Goal: Check status: Check status

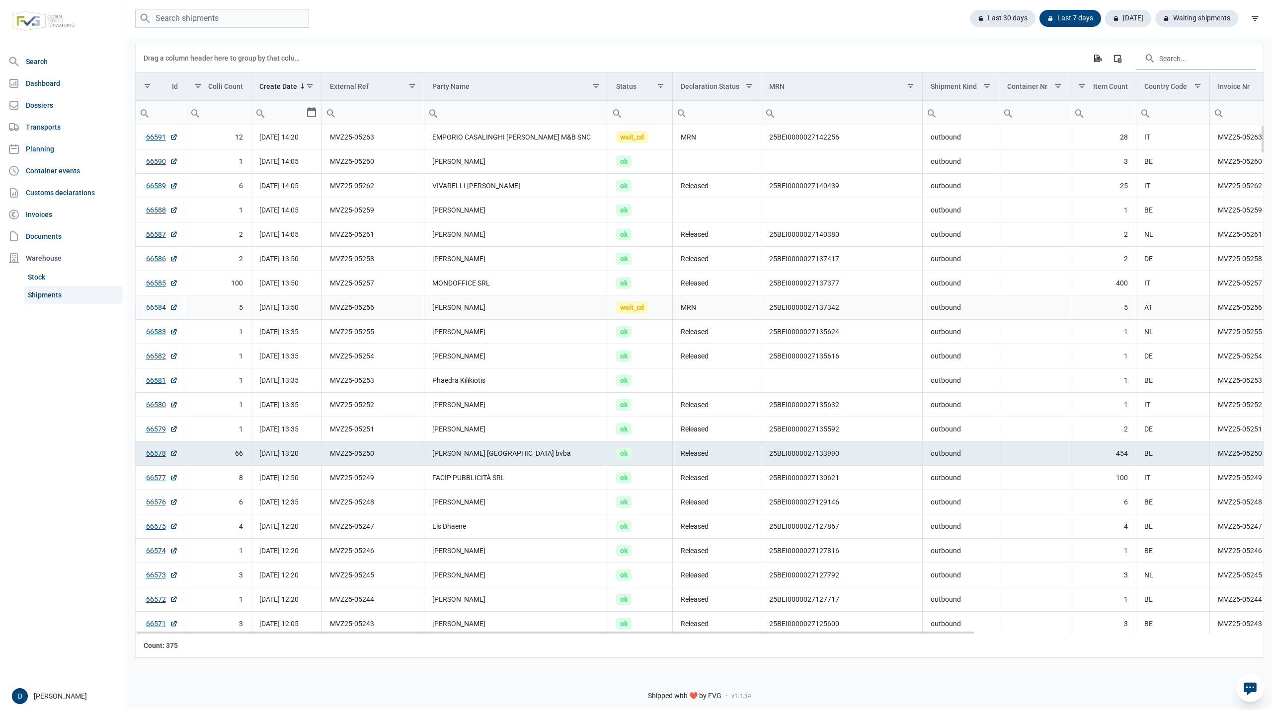
click at [146, 312] on link "66584" at bounding box center [162, 307] width 32 height 10
click at [156, 137] on link "66591" at bounding box center [162, 137] width 32 height 10
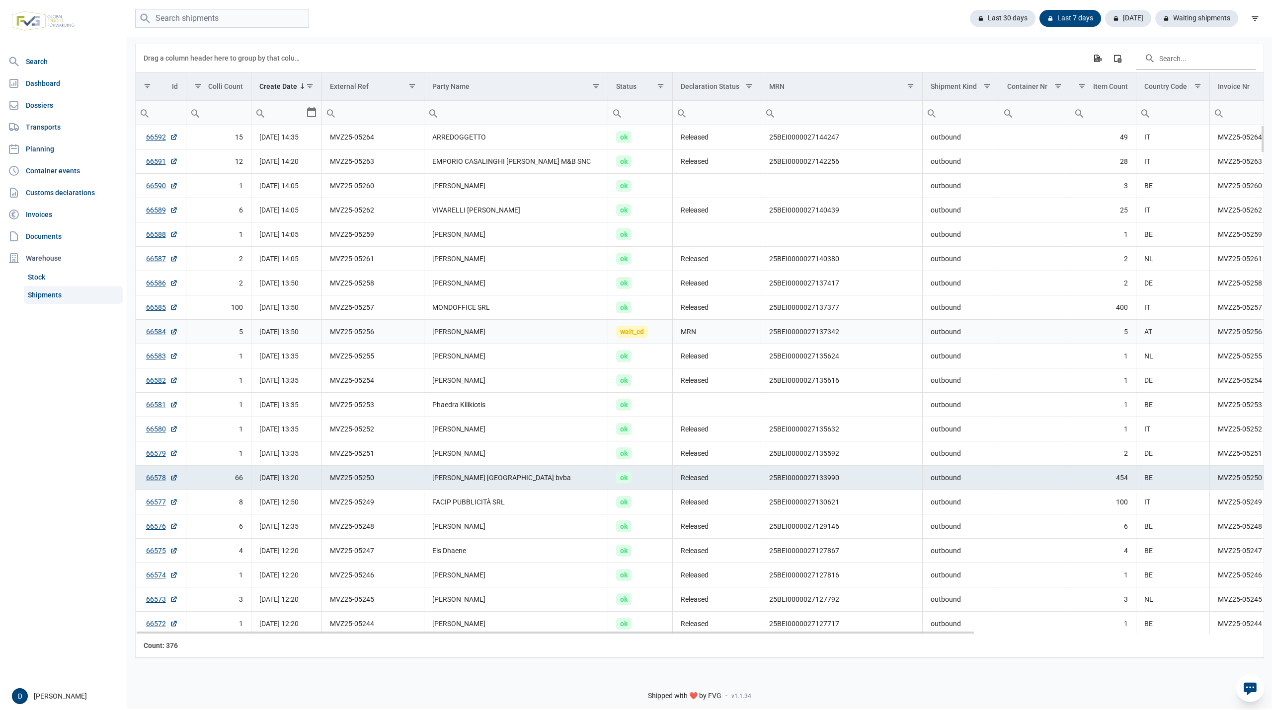
click at [770, 333] on td "25BEI0000027137342" at bounding box center [841, 332] width 161 height 24
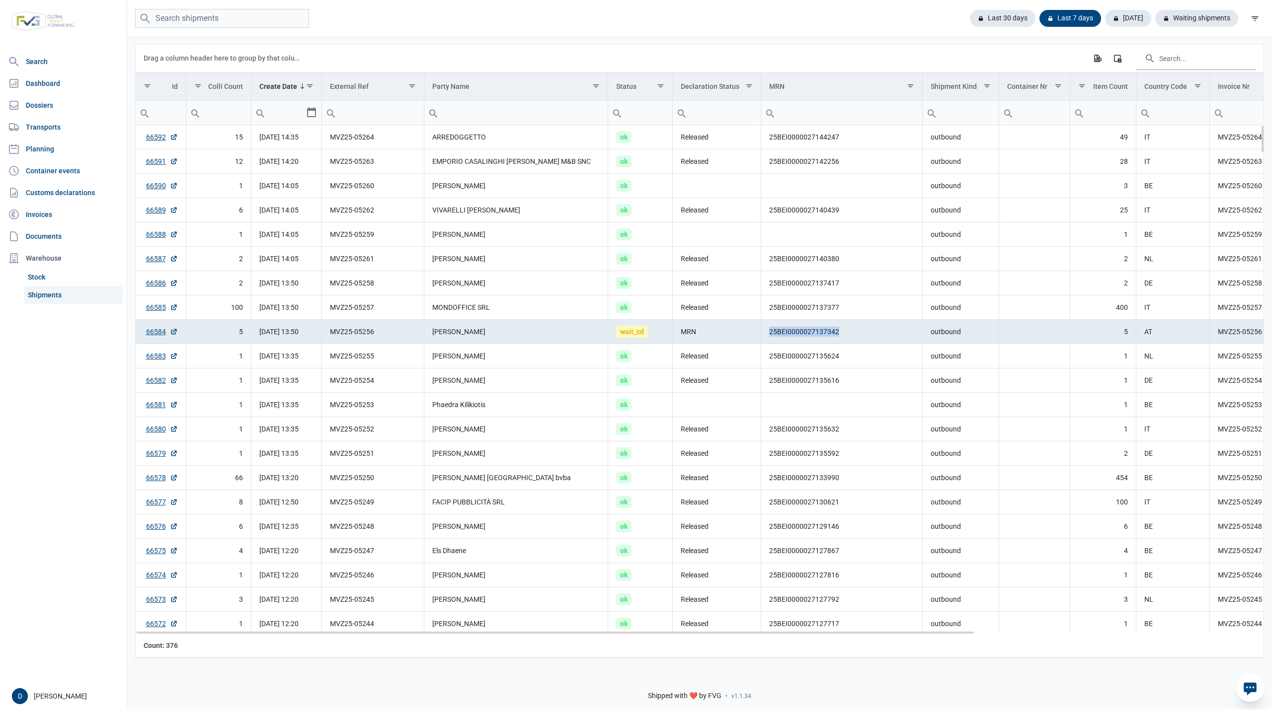
drag, startPoint x: 770, startPoint y: 338, endPoint x: 849, endPoint y: 342, distance: 79.6
click at [849, 342] on td "25BEI0000027137342" at bounding box center [841, 332] width 161 height 24
copy td "25BEI0000027137342"
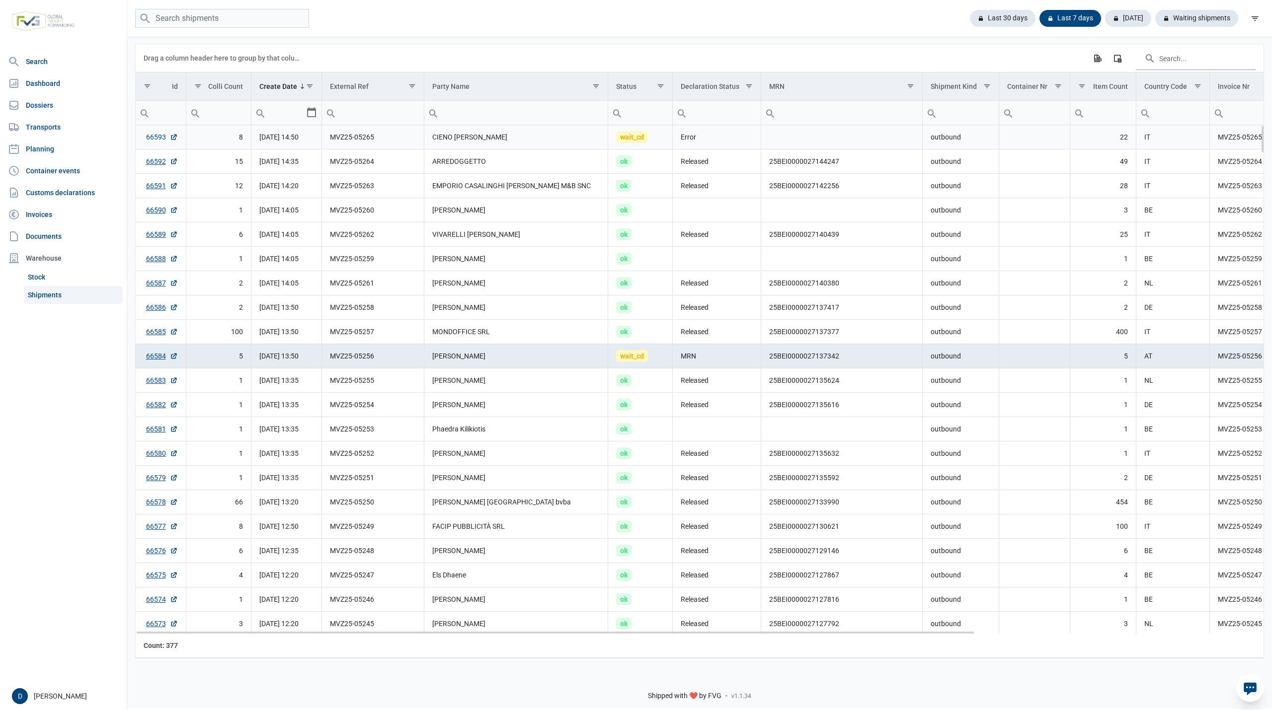
click at [157, 135] on link "66593" at bounding box center [162, 137] width 32 height 10
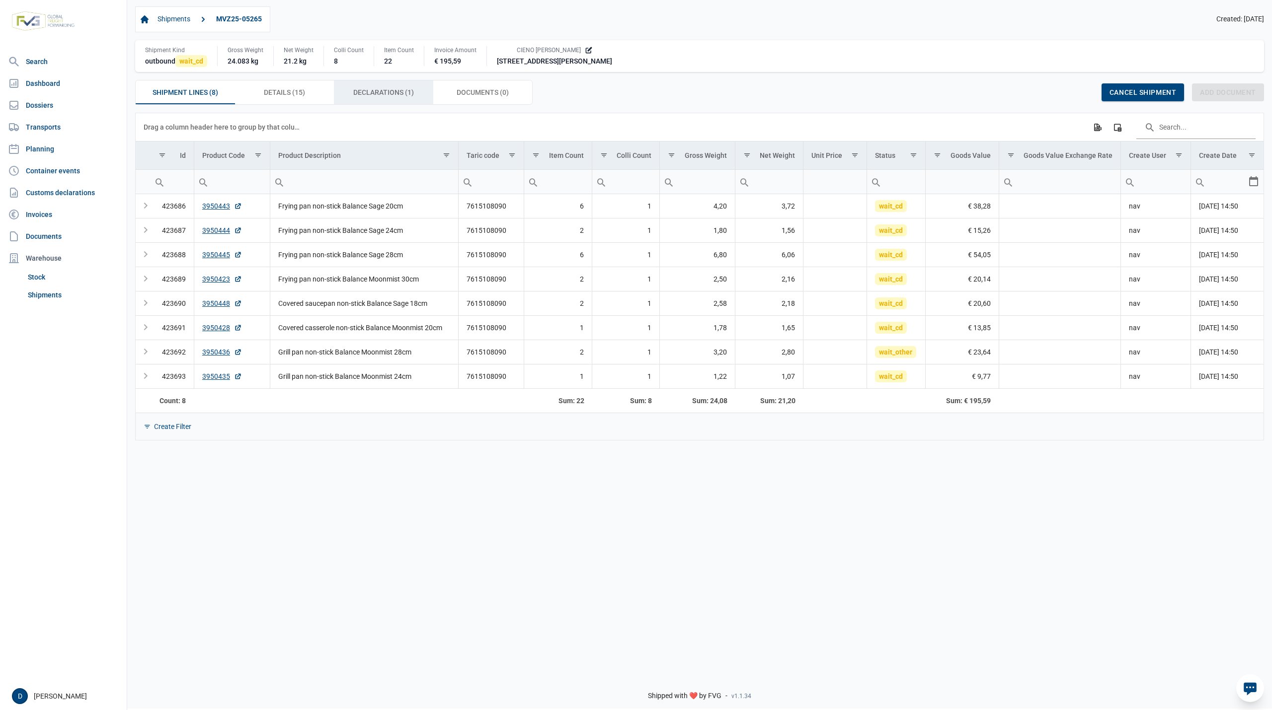
click at [388, 92] on span "Declarations (1) Declarations (1)" at bounding box center [383, 92] width 61 height 12
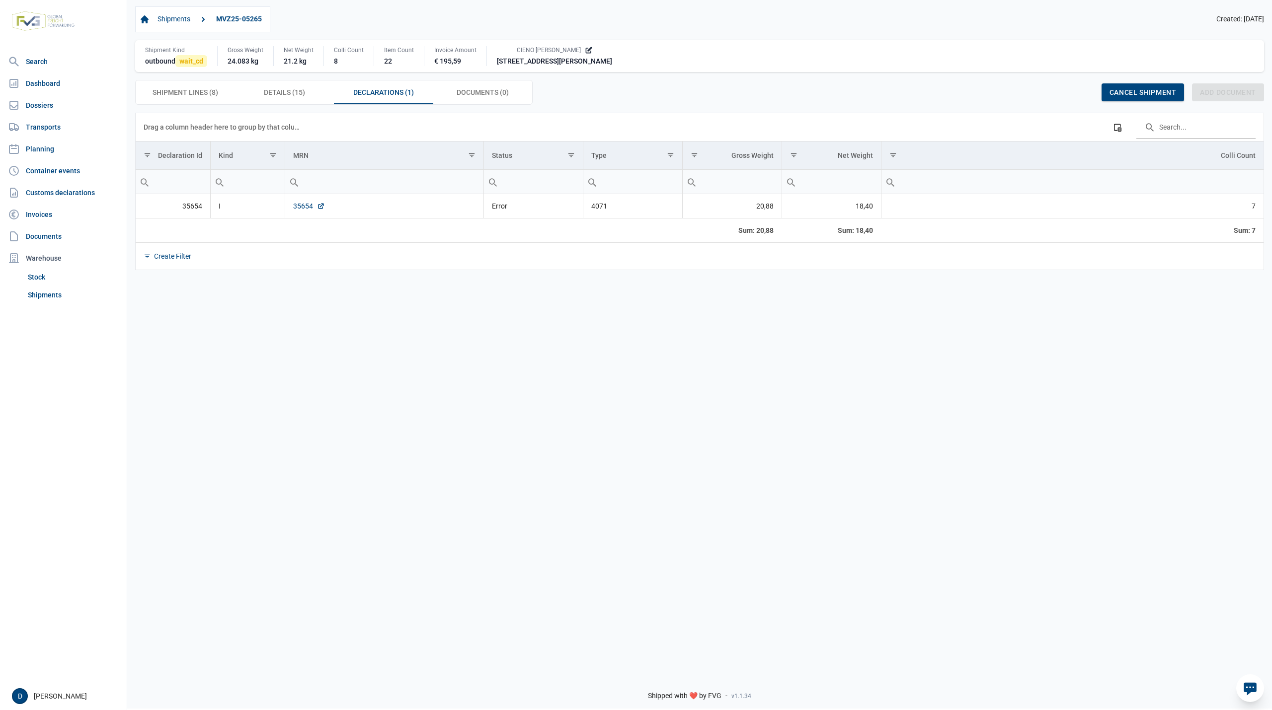
click at [300, 211] on link "35654" at bounding box center [309, 206] width 32 height 10
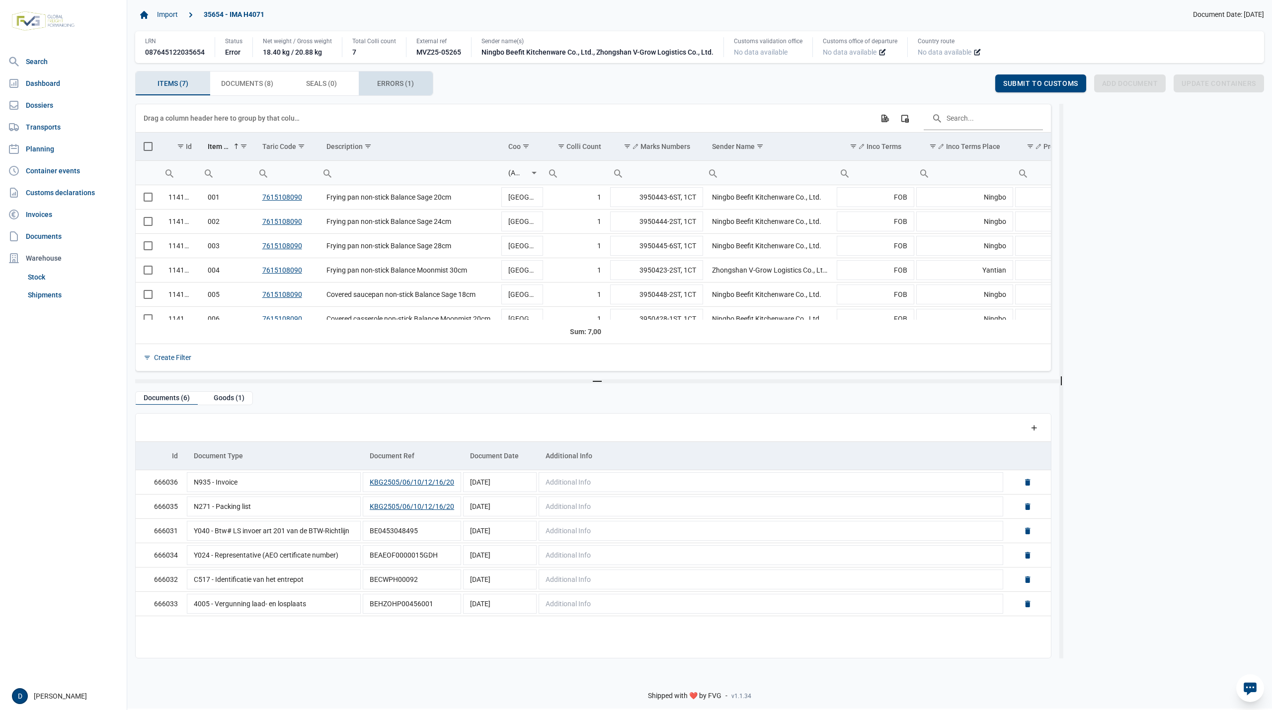
click at [380, 92] on div "Errors (1) Errors (1)" at bounding box center [396, 84] width 75 height 24
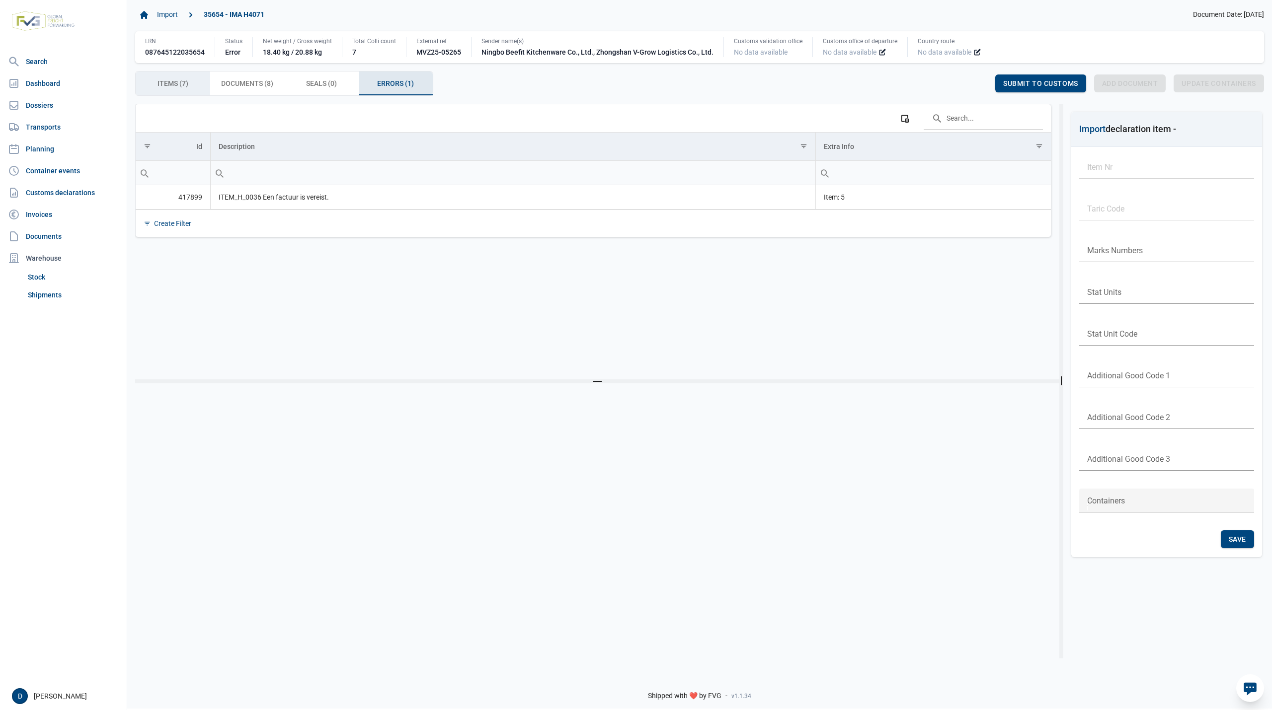
click at [178, 86] on span "Items (7) Items (7)" at bounding box center [172, 83] width 31 height 12
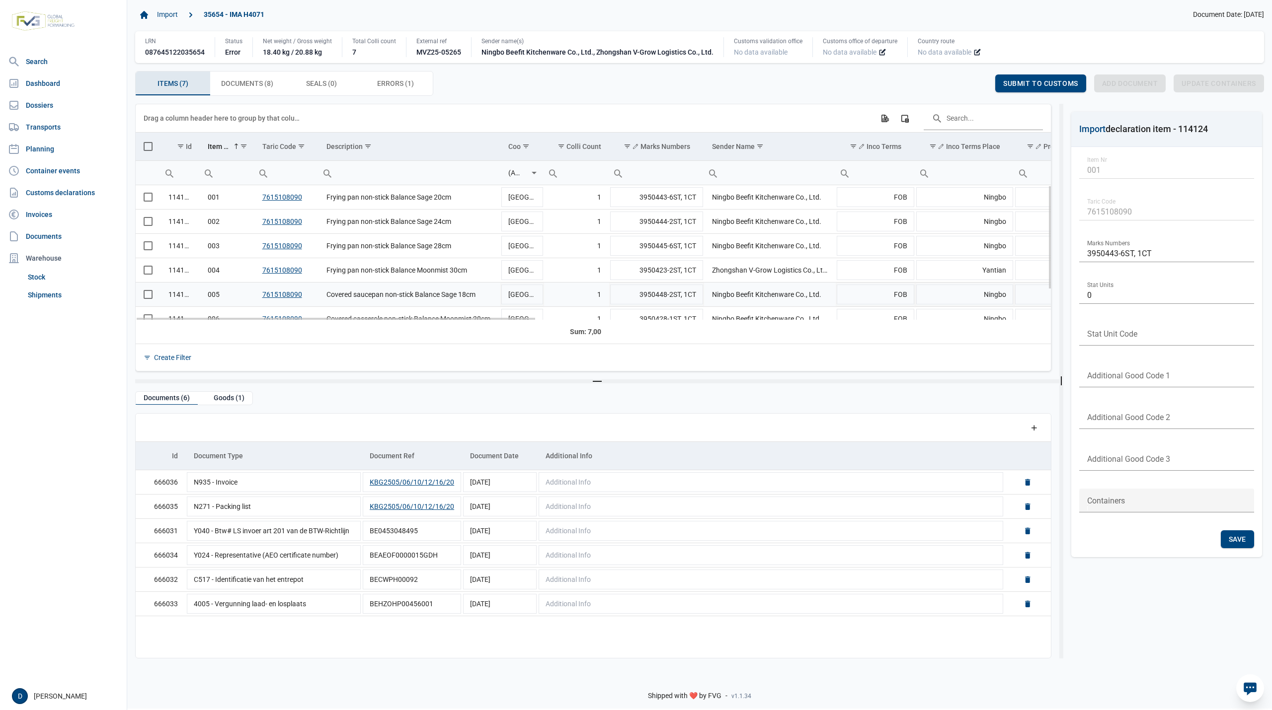
click at [149, 299] on span "Select row" at bounding box center [148, 294] width 9 height 9
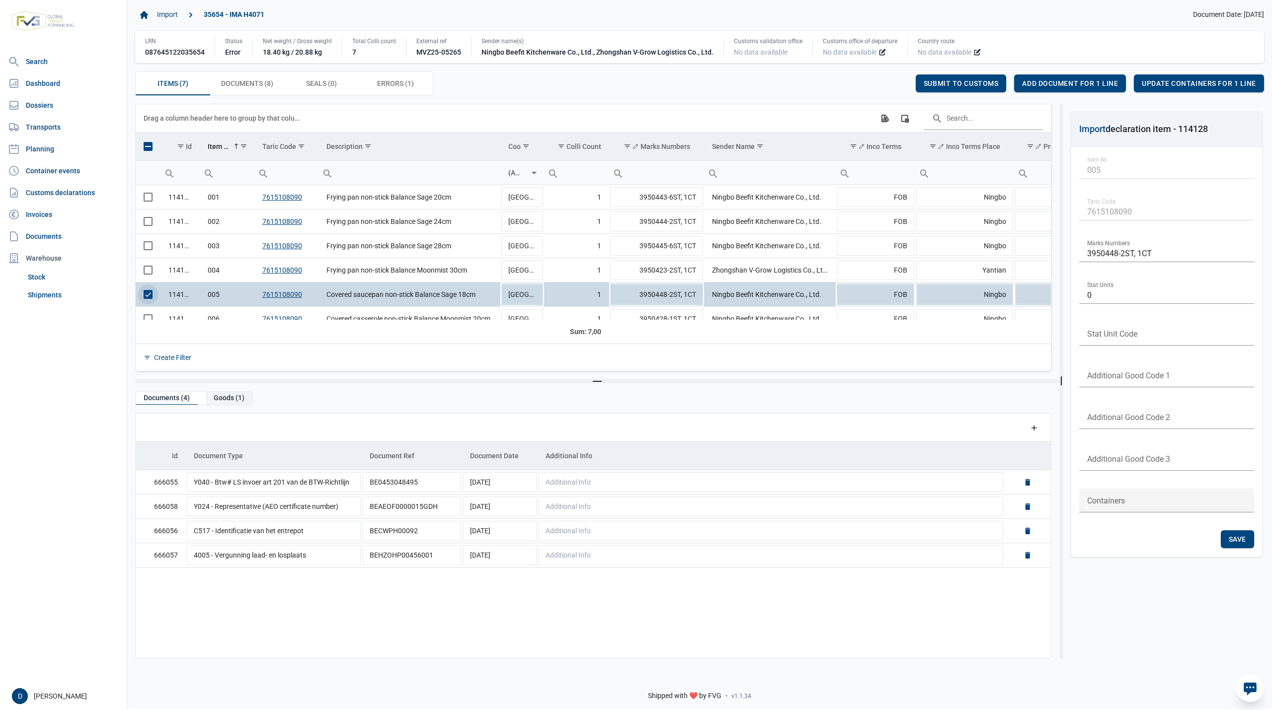
click at [234, 403] on div "Goods (1)" at bounding box center [229, 398] width 47 height 13
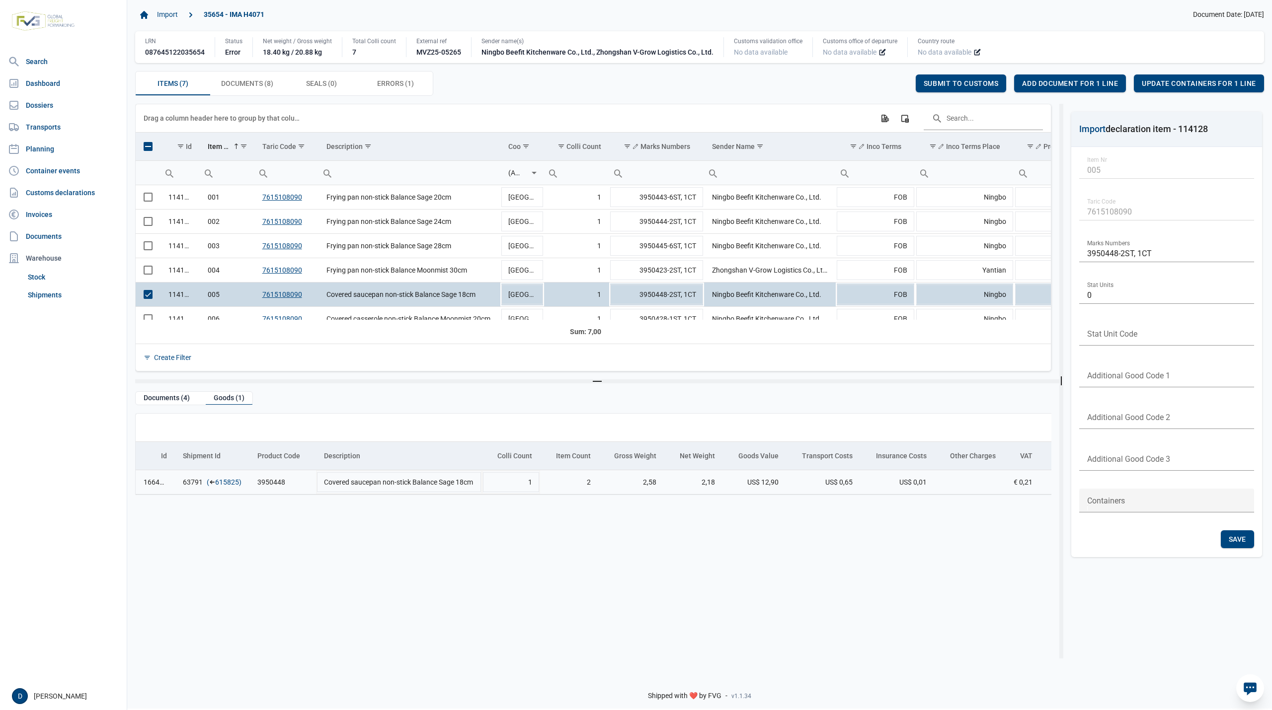
click at [222, 485] on link "615825" at bounding box center [227, 482] width 24 height 10
click at [1070, 80] on span "Add document for 1 line" at bounding box center [1070, 83] width 96 height 8
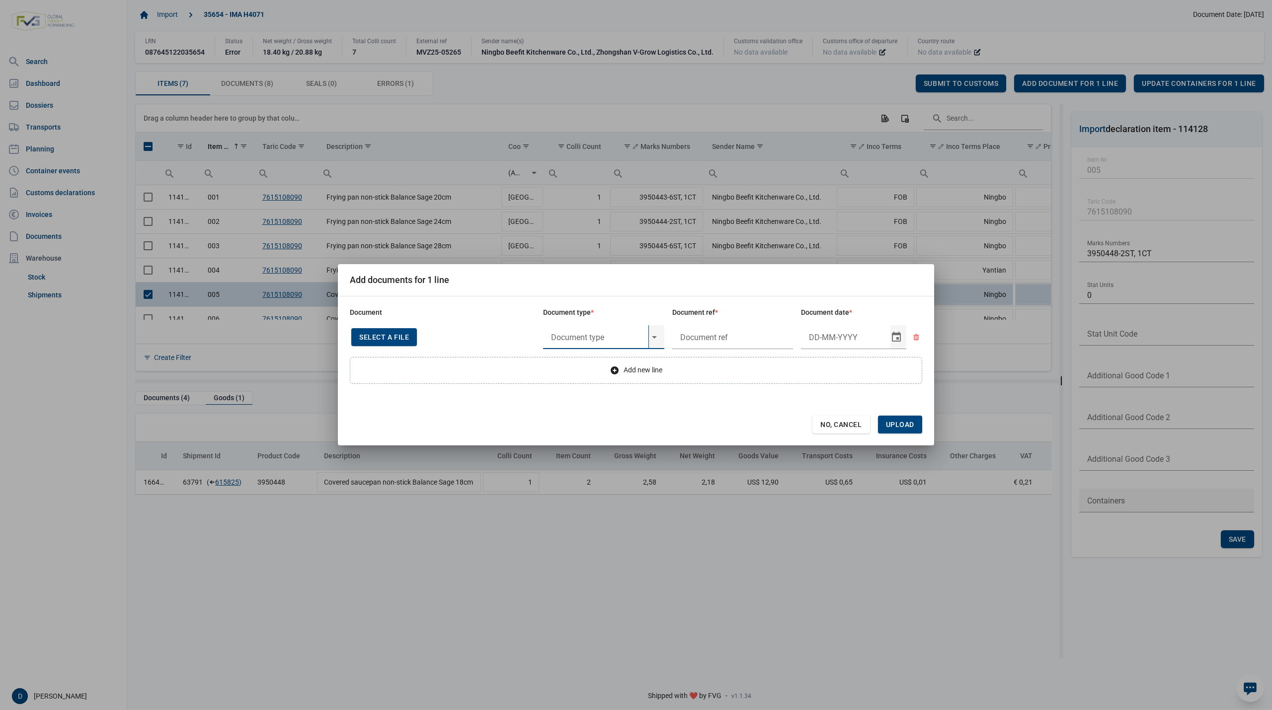
click at [618, 336] on input "text" at bounding box center [595, 337] width 105 height 24
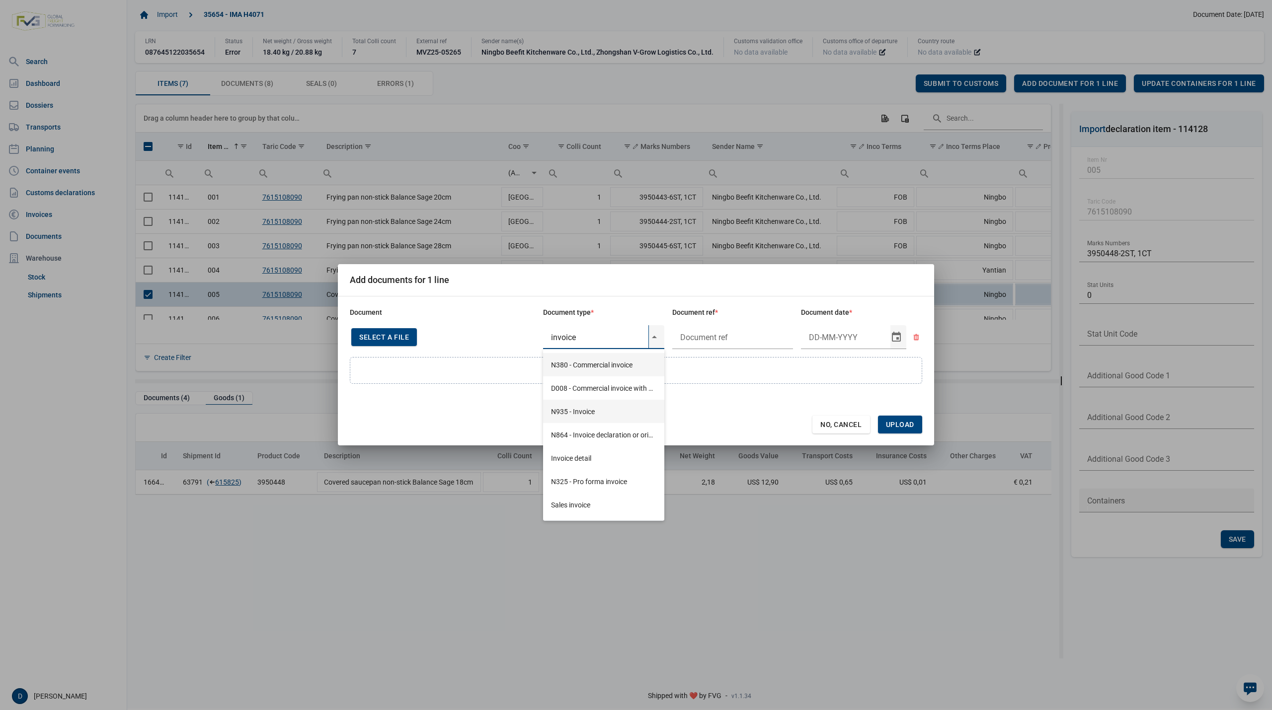
click at [569, 411] on div "N935 - Invoice" at bounding box center [603, 411] width 121 height 23
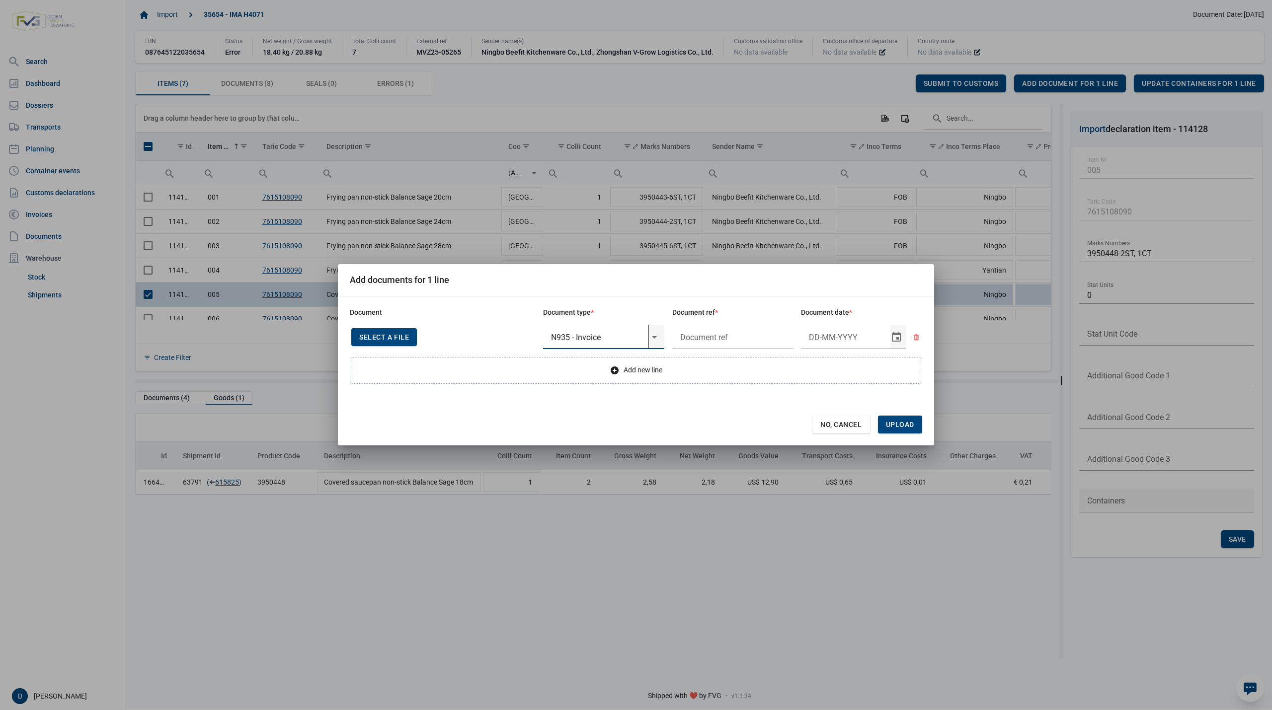
type input "N935 - Invoice"
type input "."
type input "26-3-2025"
click at [898, 428] on span "Upload" at bounding box center [900, 425] width 28 height 8
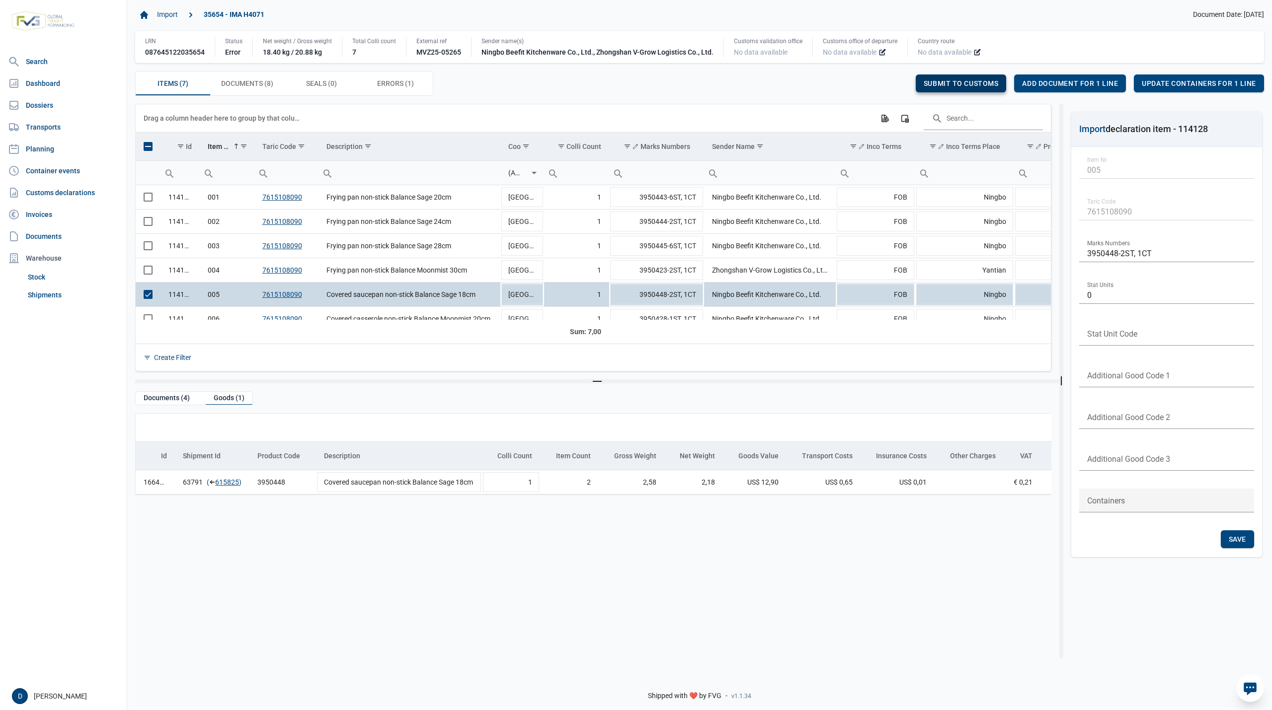
click at [968, 82] on span "Submit to customs" at bounding box center [960, 83] width 75 height 8
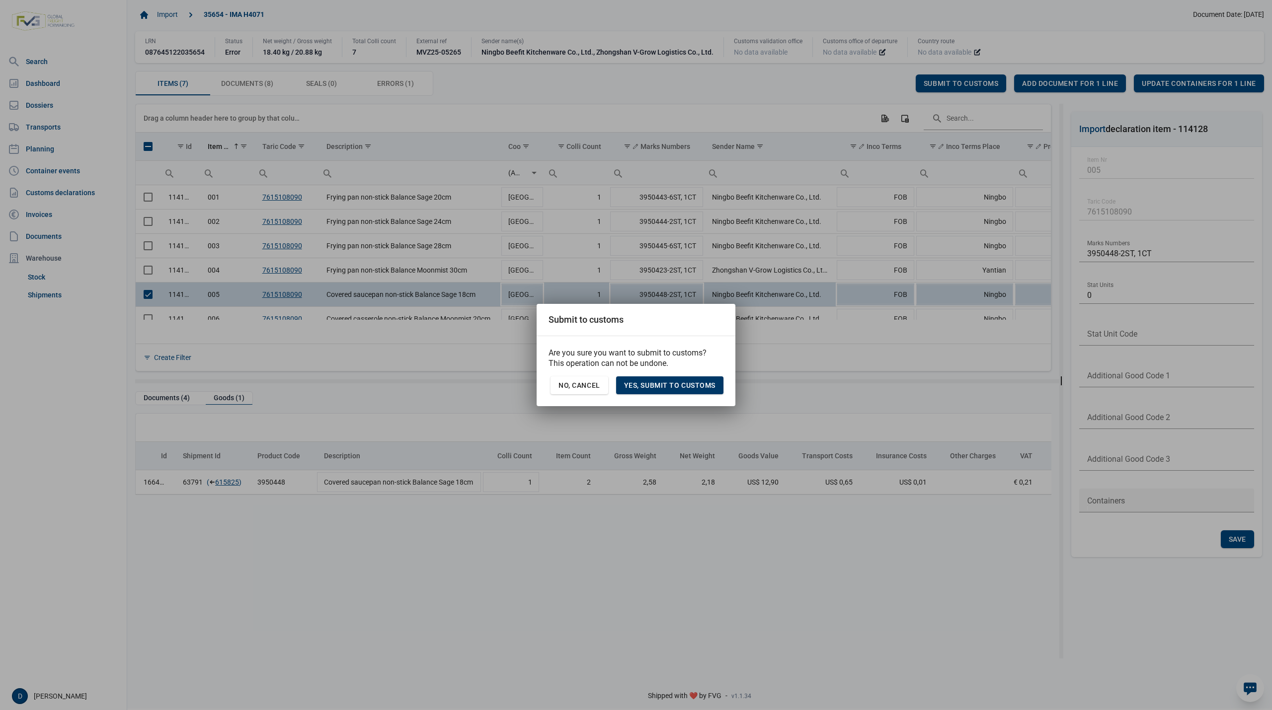
click at [664, 389] on span "Yes, Submit to customs" at bounding box center [669, 385] width 91 height 8
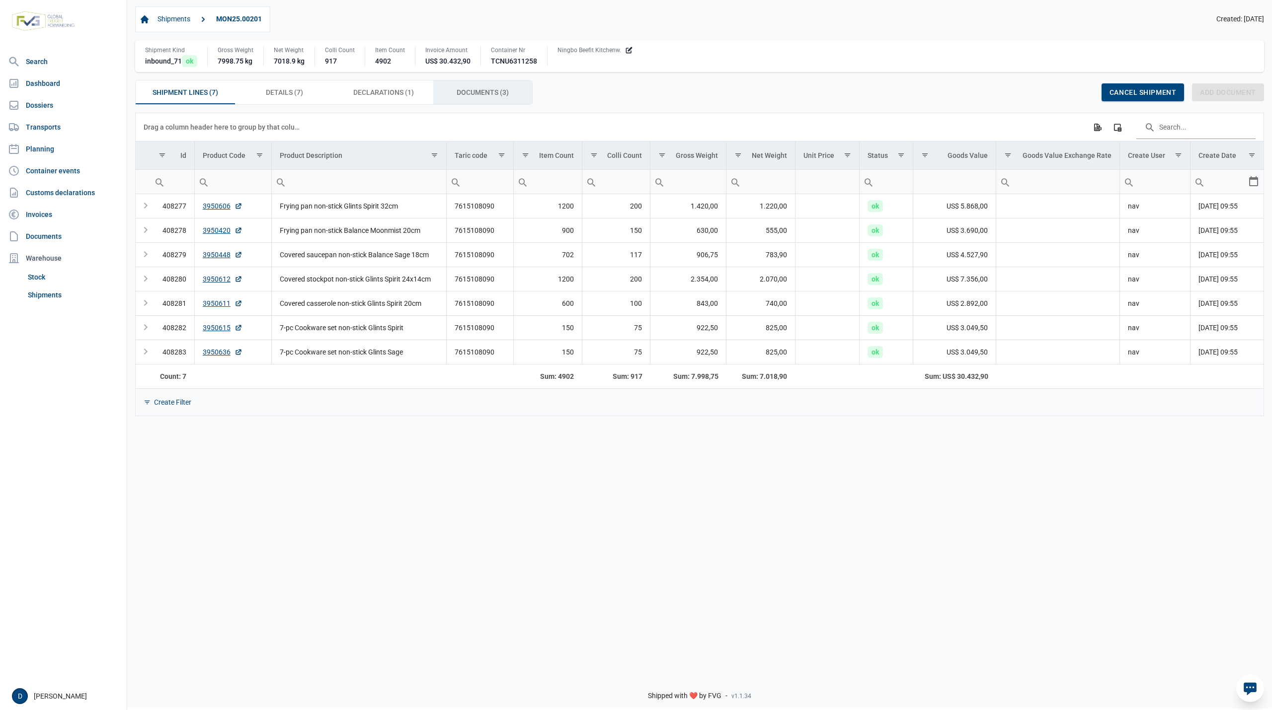
click at [475, 94] on span "Documents (3) Documents (3)" at bounding box center [482, 92] width 52 height 12
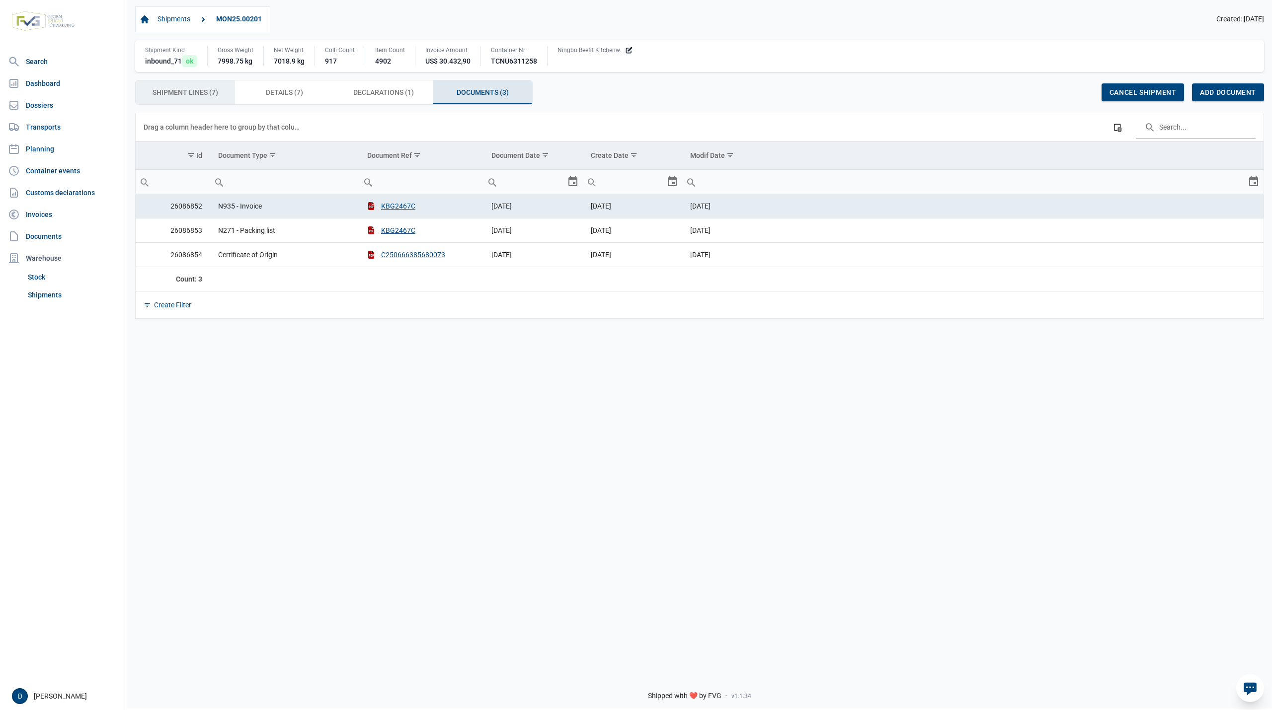
click at [181, 96] on span "Shipment Lines (7) Shipment Lines (7)" at bounding box center [185, 92] width 66 height 12
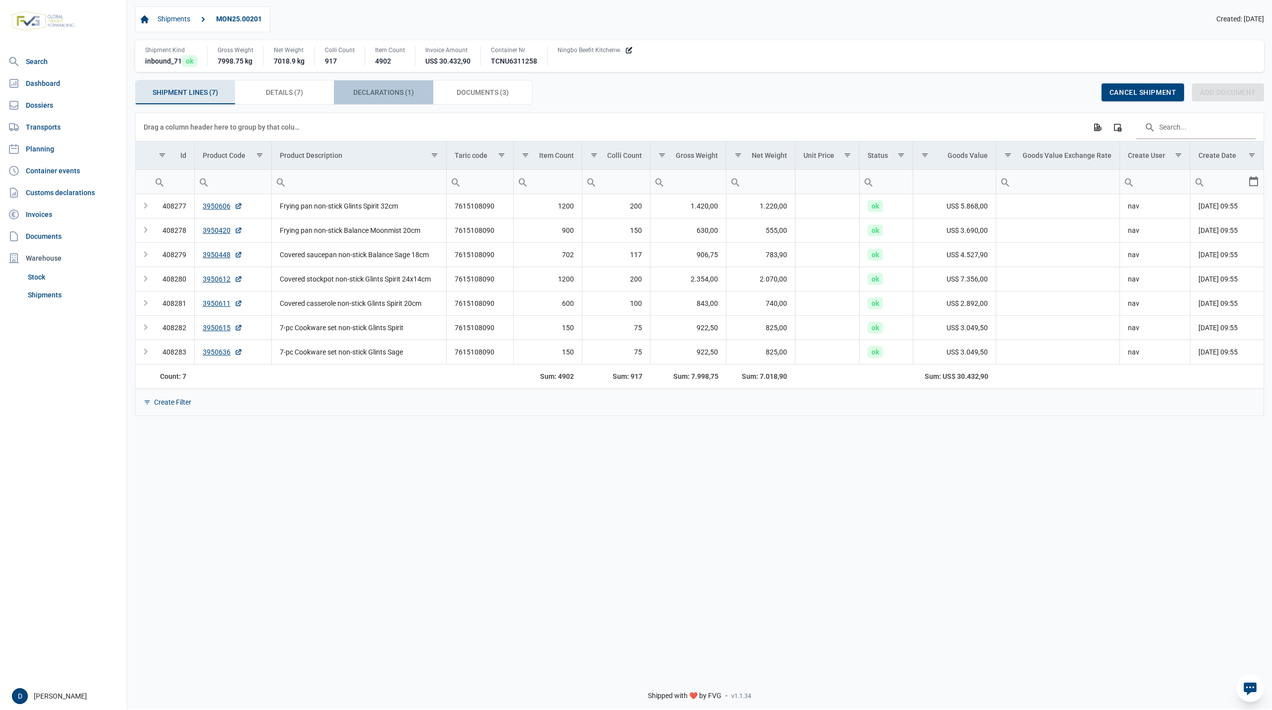
click at [389, 92] on span "Declarations (1) Declarations (1)" at bounding box center [383, 92] width 61 height 12
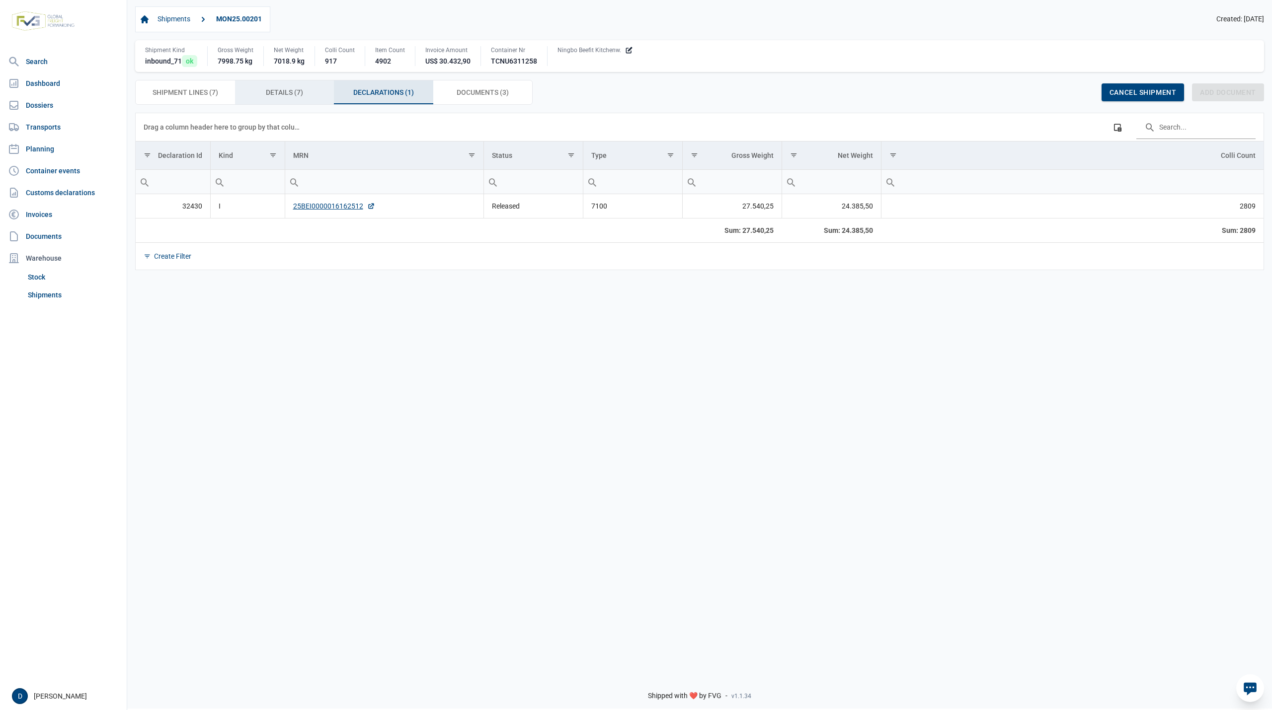
click at [284, 98] on span "Details (7) Details (7)" at bounding box center [284, 92] width 37 height 12
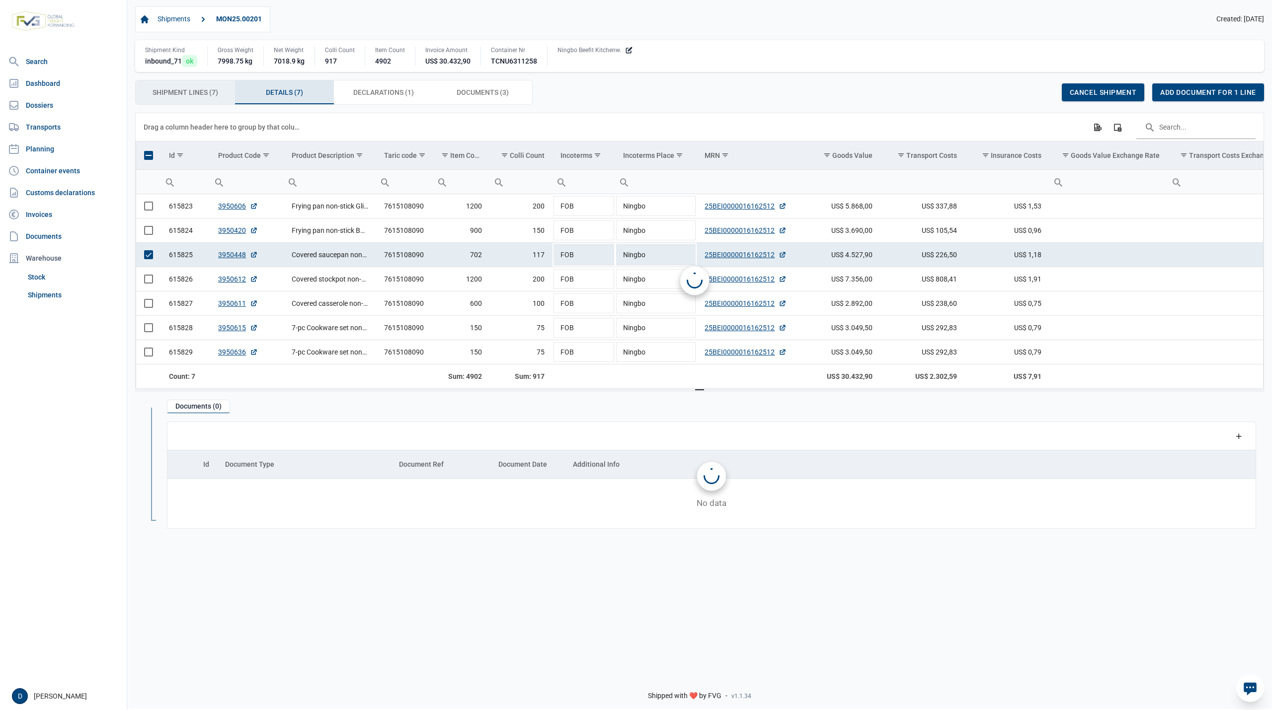
click at [197, 94] on span "Shipment Lines (7) Shipment Lines (7)" at bounding box center [185, 92] width 66 height 12
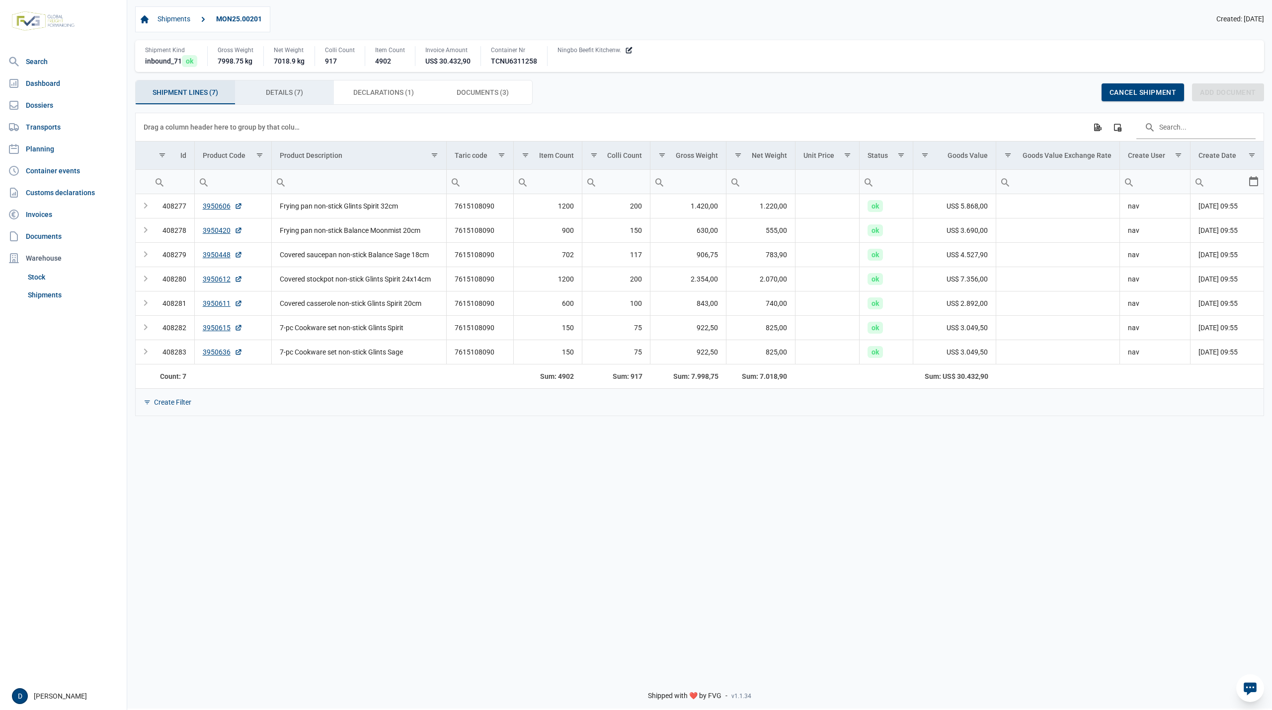
click at [291, 93] on span "Details (7) Details (7)" at bounding box center [284, 92] width 37 height 12
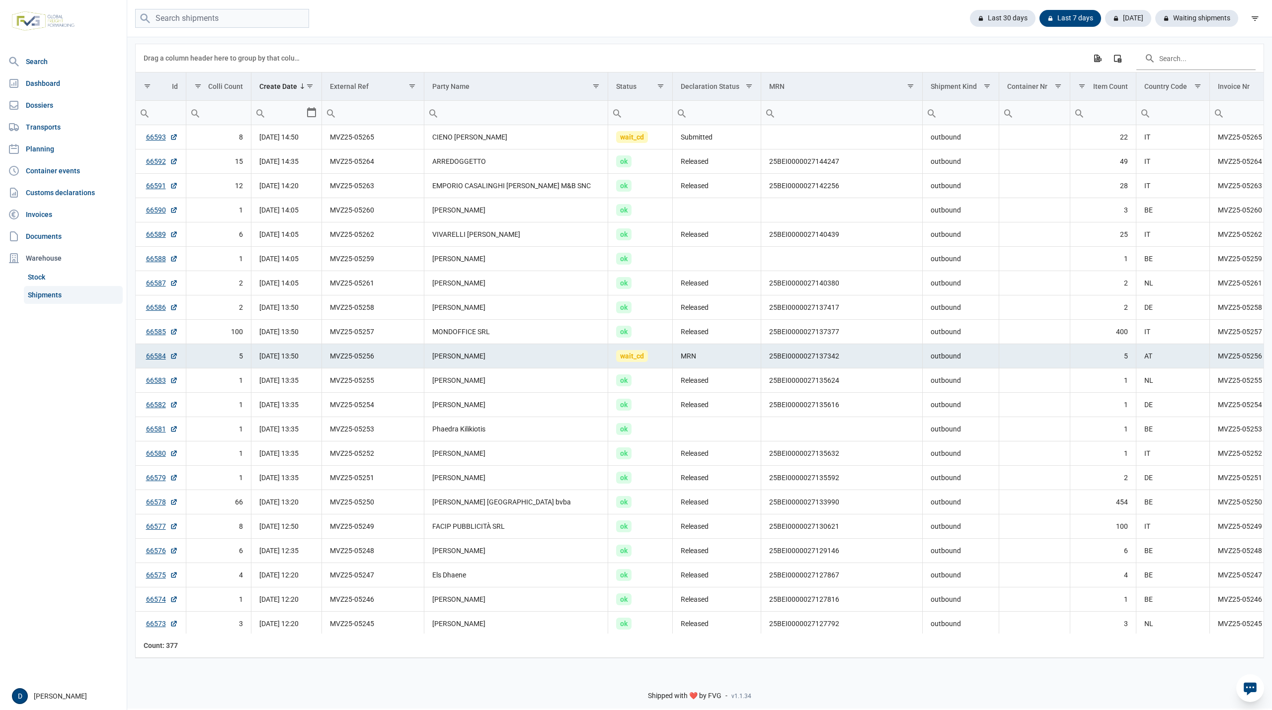
click at [526, 13] on div "Last 30 days Last 7 days [DATE] Waiting shipments" at bounding box center [699, 18] width 1144 height 19
click at [41, 105] on link "Dossiers" at bounding box center [63, 105] width 119 height 20
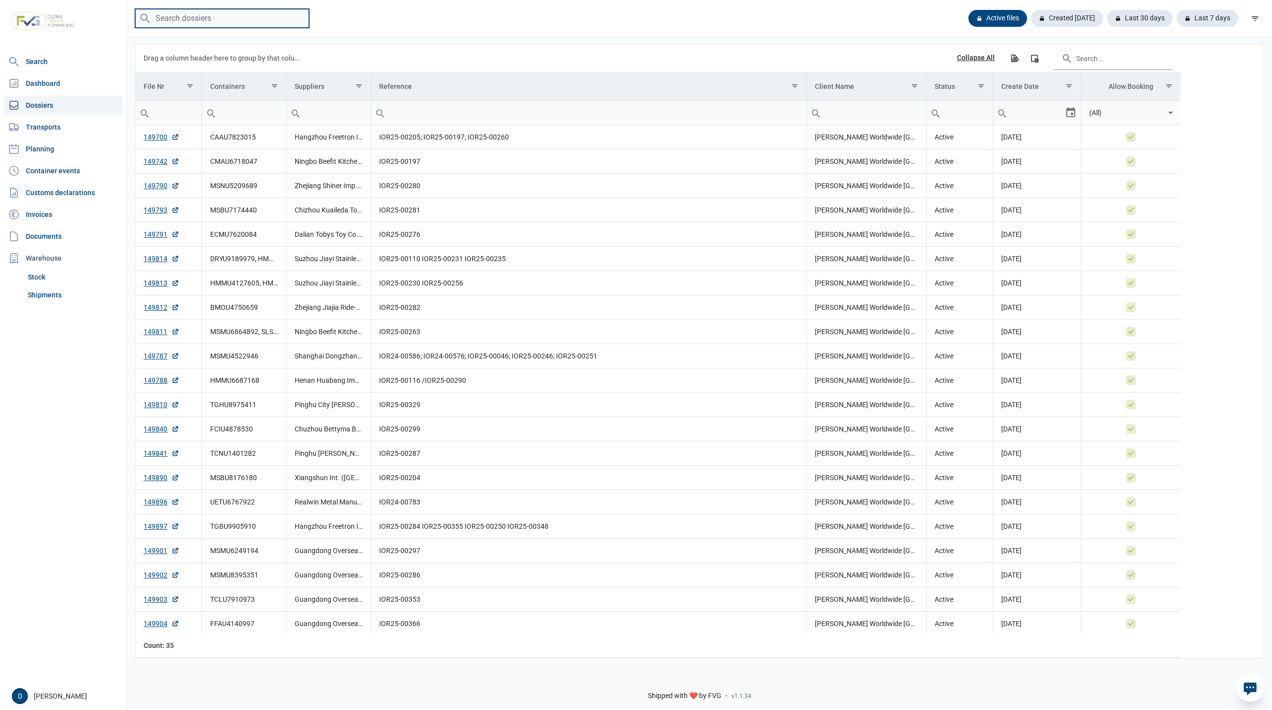
click at [203, 14] on input "search" at bounding box center [222, 18] width 174 height 19
paste input "HMMU4129491 + HMMU4127605"
drag, startPoint x: 213, startPoint y: 19, endPoint x: 316, endPoint y: 23, distance: 102.9
click at [316, 23] on div "HMMU4129491 + HMMU4127605 Active files Created today Last 30 days Last 7 days" at bounding box center [699, 18] width 1144 height 19
type input "HMMU4129491"
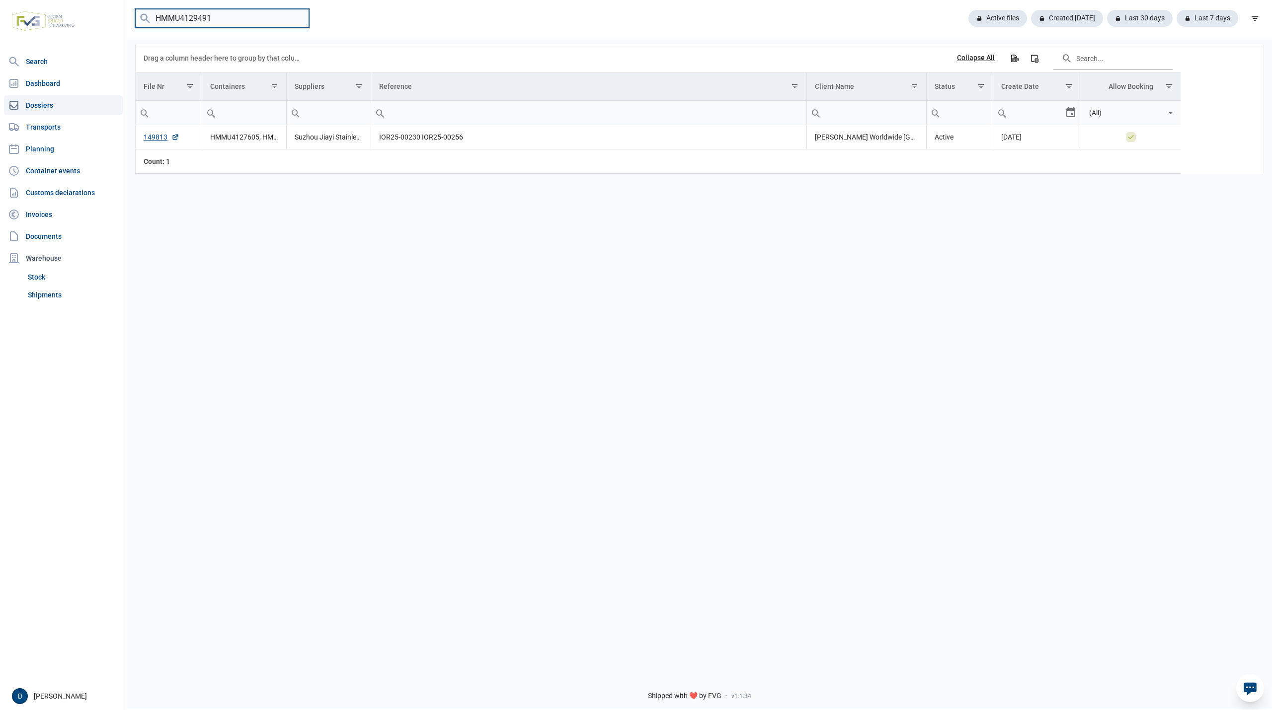
drag, startPoint x: 223, startPoint y: 20, endPoint x: 74, endPoint y: 28, distance: 148.7
click at [74, 28] on div "Search Dashboard Dossiers Transports Planning Container events Customs declarat…" at bounding box center [636, 354] width 1272 height 710
paste input "MSNU5035838"
type input "MSNU5035838"
click at [159, 140] on link "149484" at bounding box center [162, 137] width 36 height 10
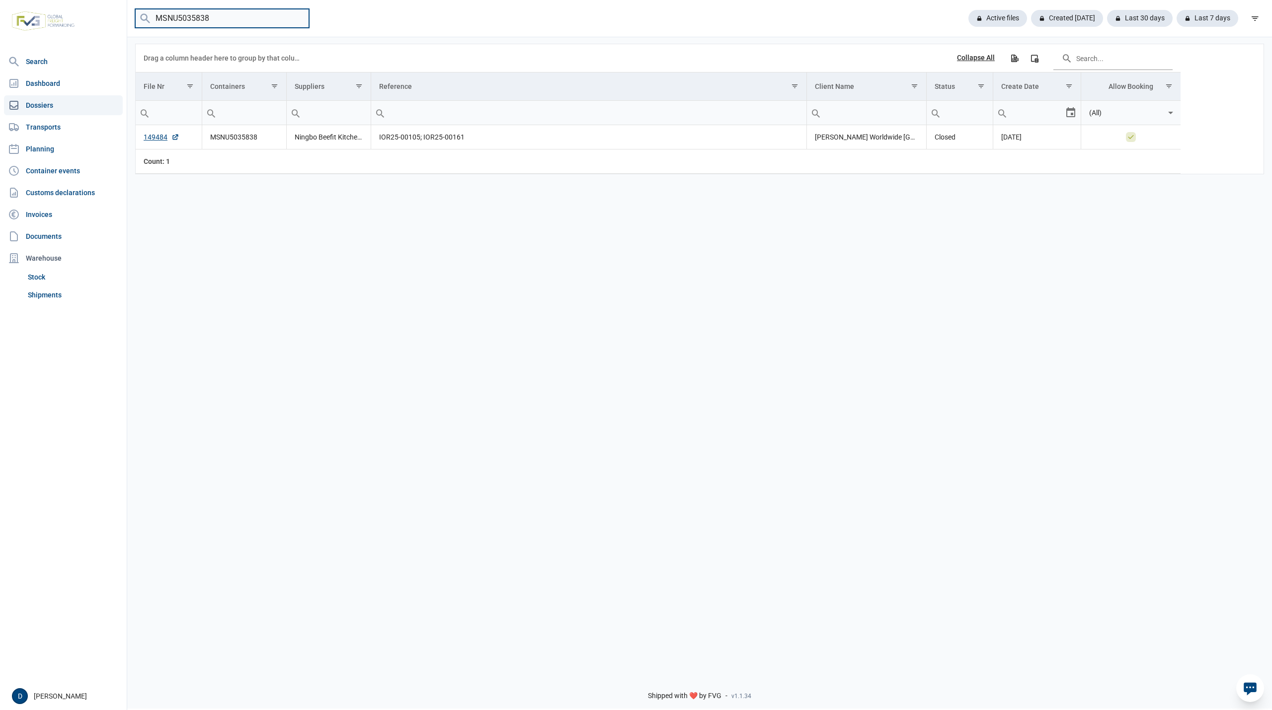
drag, startPoint x: 216, startPoint y: 16, endPoint x: 78, endPoint y: 11, distance: 137.2
click at [79, 11] on div "Search Dashboard Dossiers Transports Planning Container events Customs declarat…" at bounding box center [636, 354] width 1272 height 710
paste input "MSBU2029557"
type input "MSBU2029557"
click at [150, 138] on link "149484" at bounding box center [162, 137] width 36 height 10
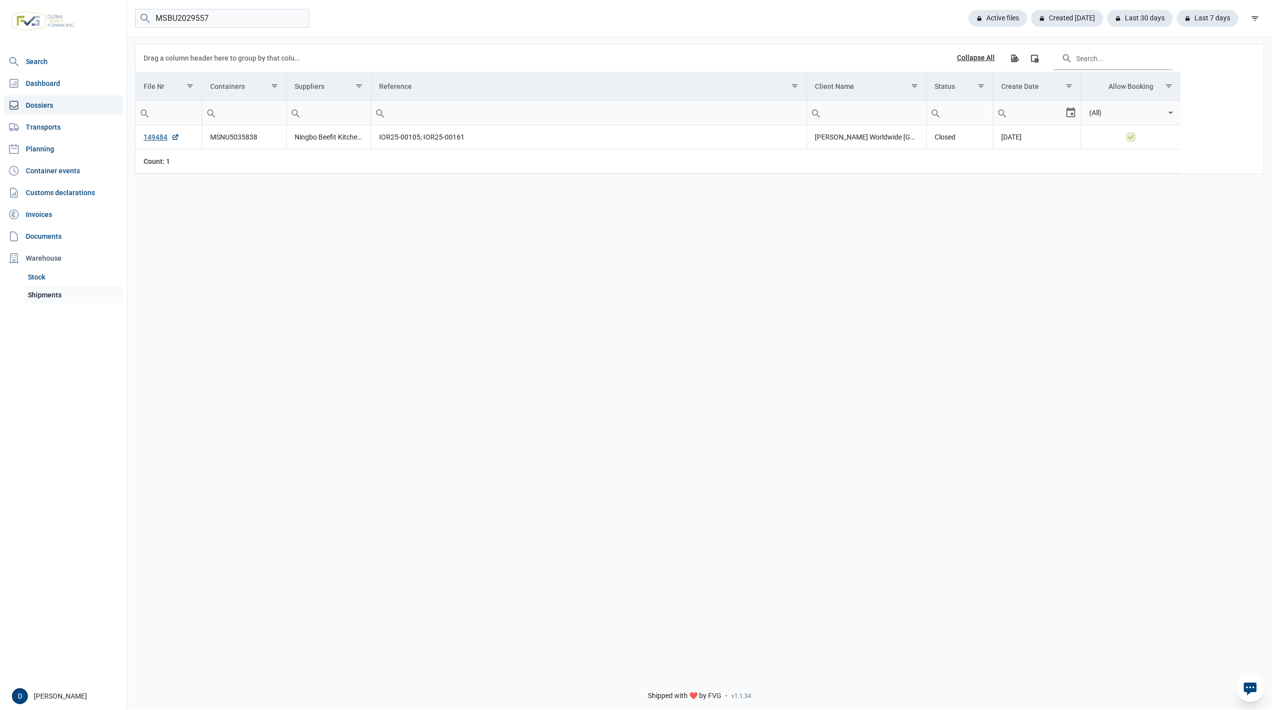
click at [48, 290] on link "Shipments" at bounding box center [73, 295] width 99 height 18
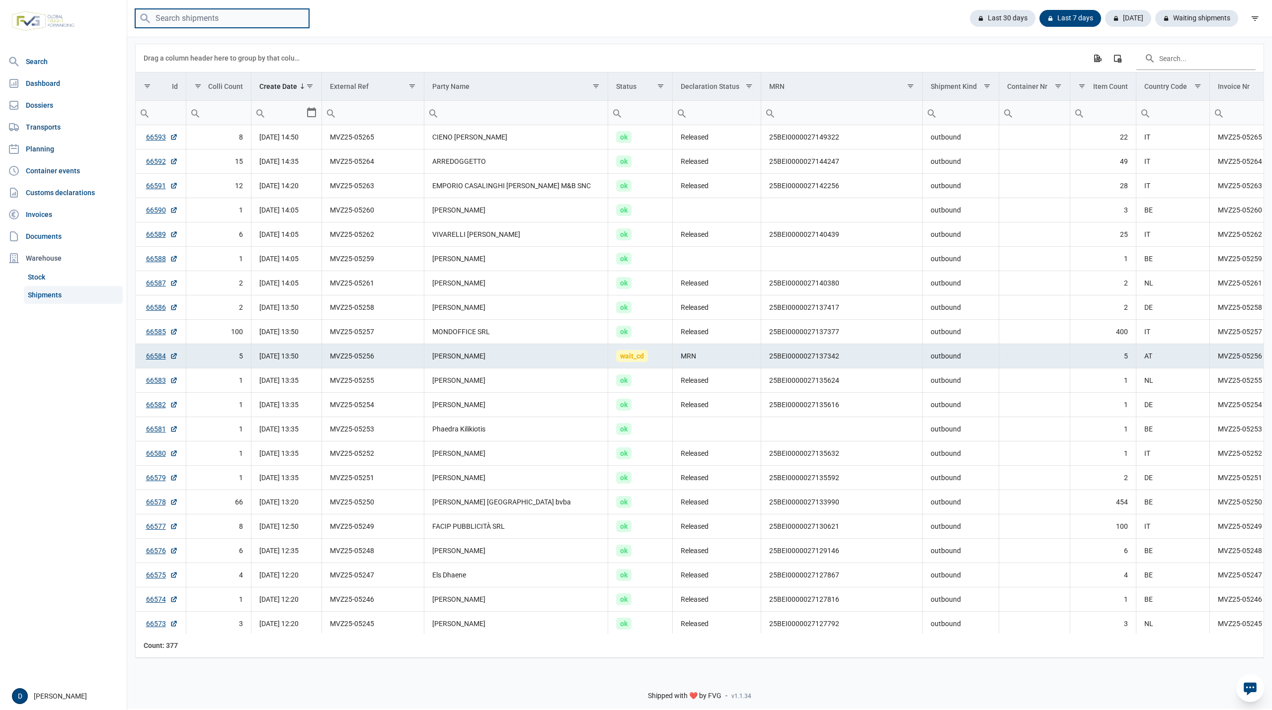
click at [198, 19] on input "search" at bounding box center [222, 18] width 174 height 19
paste input "MSBU2029557"
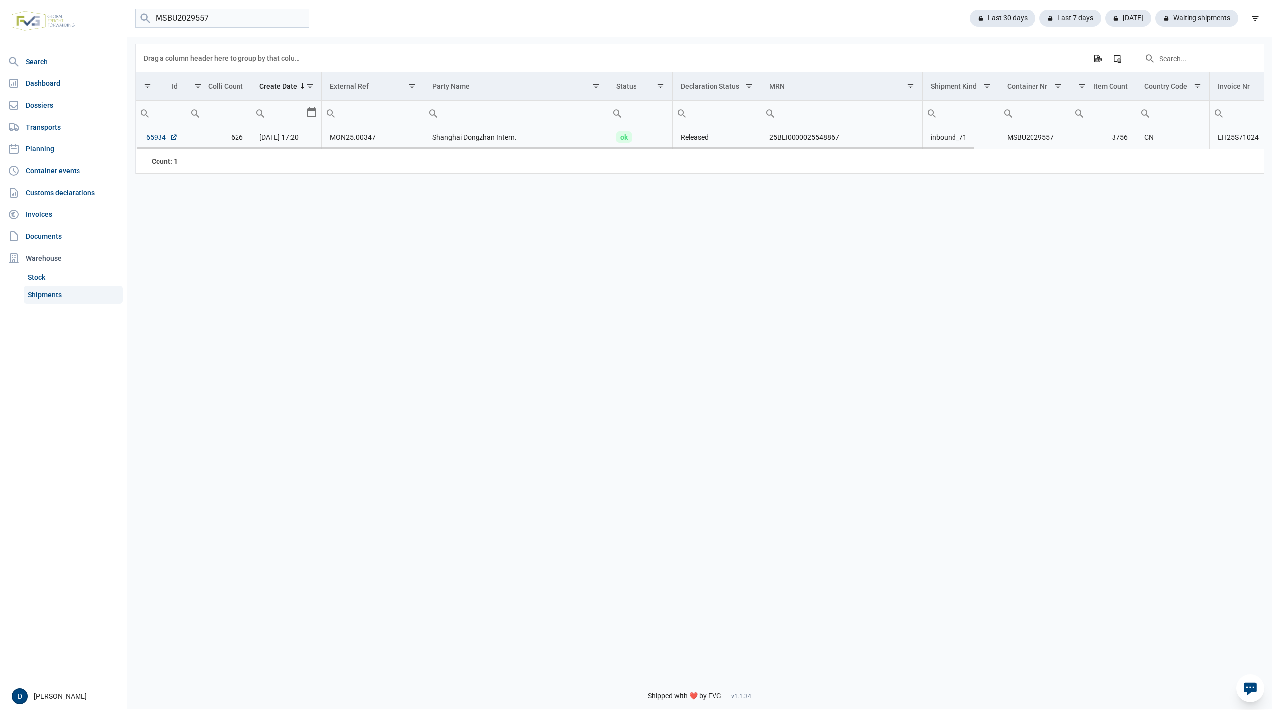
click at [153, 139] on link "65934" at bounding box center [162, 137] width 32 height 10
drag, startPoint x: 230, startPoint y: 17, endPoint x: 100, endPoint y: 24, distance: 130.3
click at [101, 24] on div "Search Dashboard Dossiers Transports Planning Container events Customs declarat…" at bounding box center [636, 354] width 1272 height 710
type input "KOCU4801920"
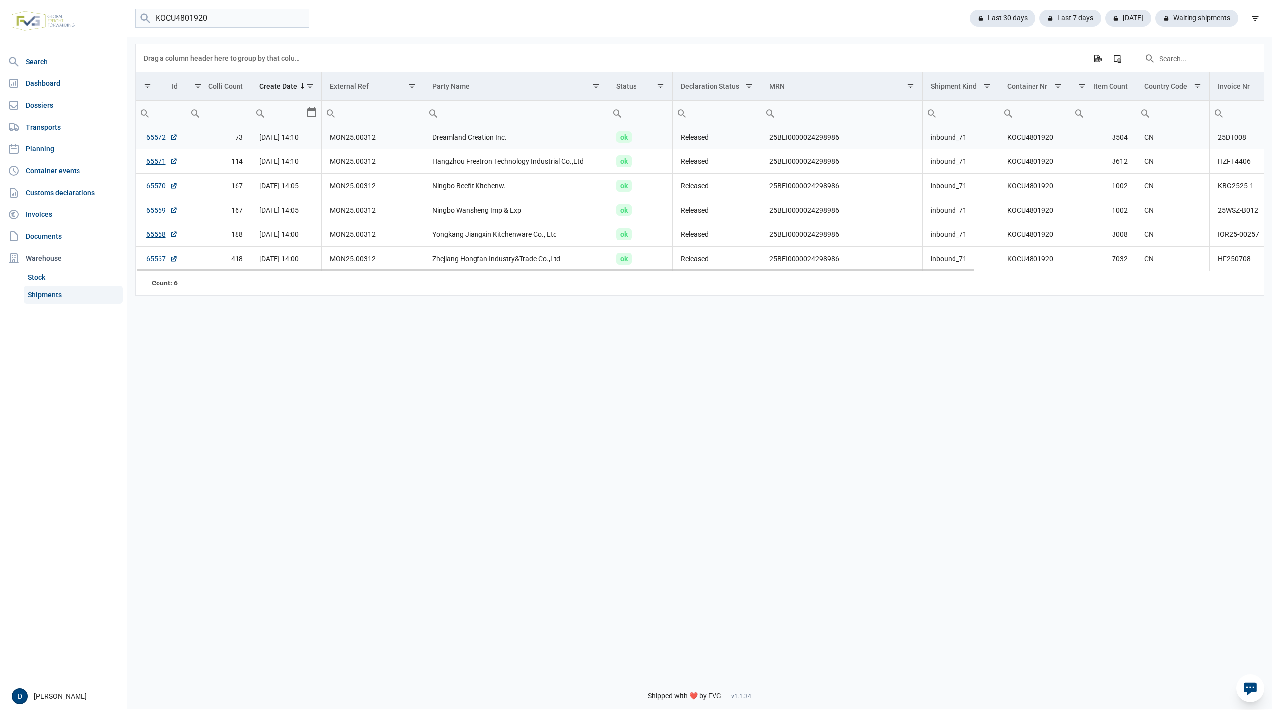
click at [157, 140] on link "65572" at bounding box center [162, 137] width 32 height 10
click at [161, 337] on div "Data grid with 6 rows and 18 columns Drag a column header here to group by that…" at bounding box center [699, 351] width 1144 height 631
click at [155, 160] on link "65571" at bounding box center [162, 161] width 32 height 10
click at [153, 188] on link "65570" at bounding box center [162, 186] width 32 height 10
click at [154, 214] on link "65569" at bounding box center [162, 210] width 32 height 10
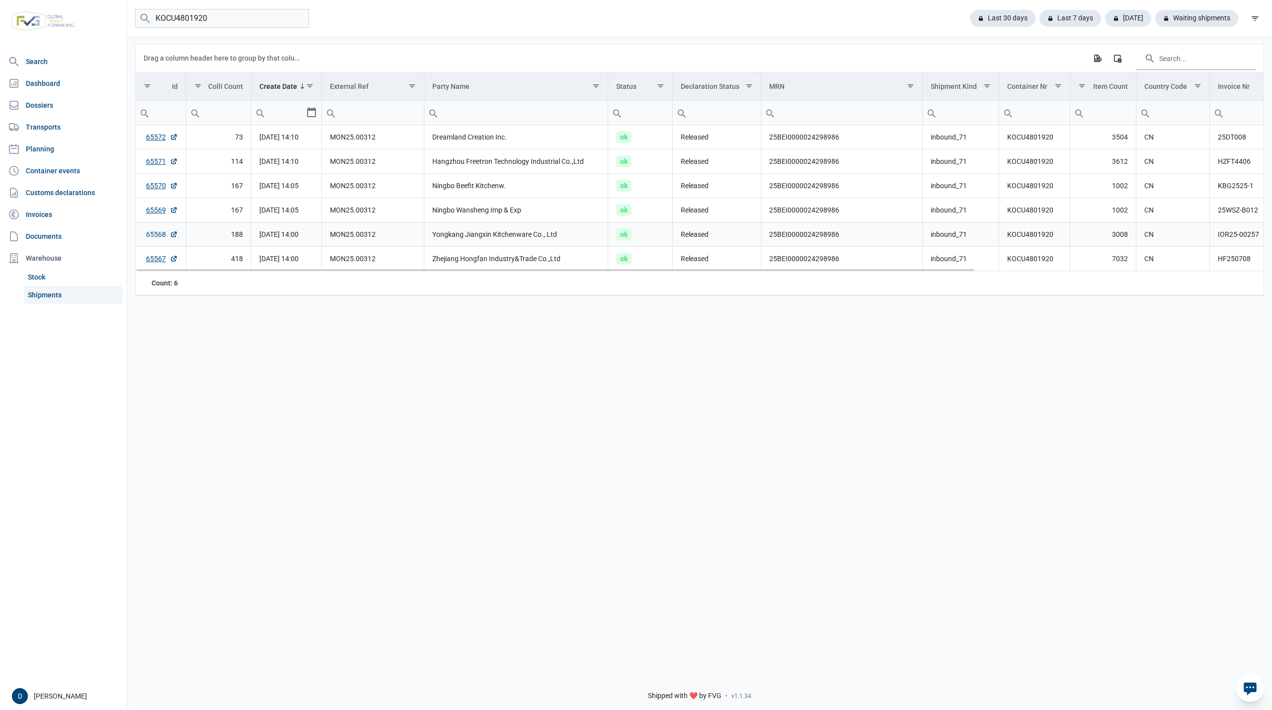
click at [157, 237] on link "65568" at bounding box center [162, 234] width 32 height 10
click at [160, 264] on link "65567" at bounding box center [162, 259] width 32 height 10
click at [296, 16] on input "KOCU4801920" at bounding box center [222, 18] width 174 height 19
click at [1010, 13] on div "Last 30 days" at bounding box center [999, 18] width 74 height 17
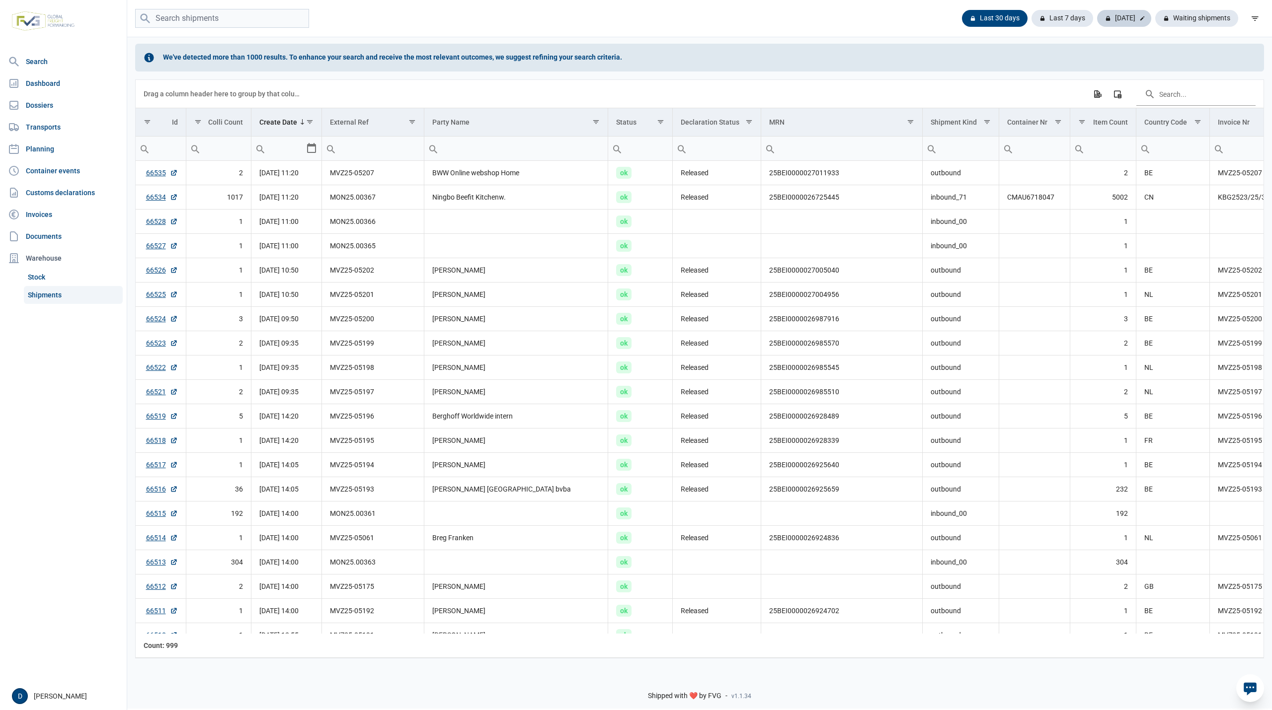
click at [1118, 18] on div "[DATE]" at bounding box center [1124, 18] width 54 height 17
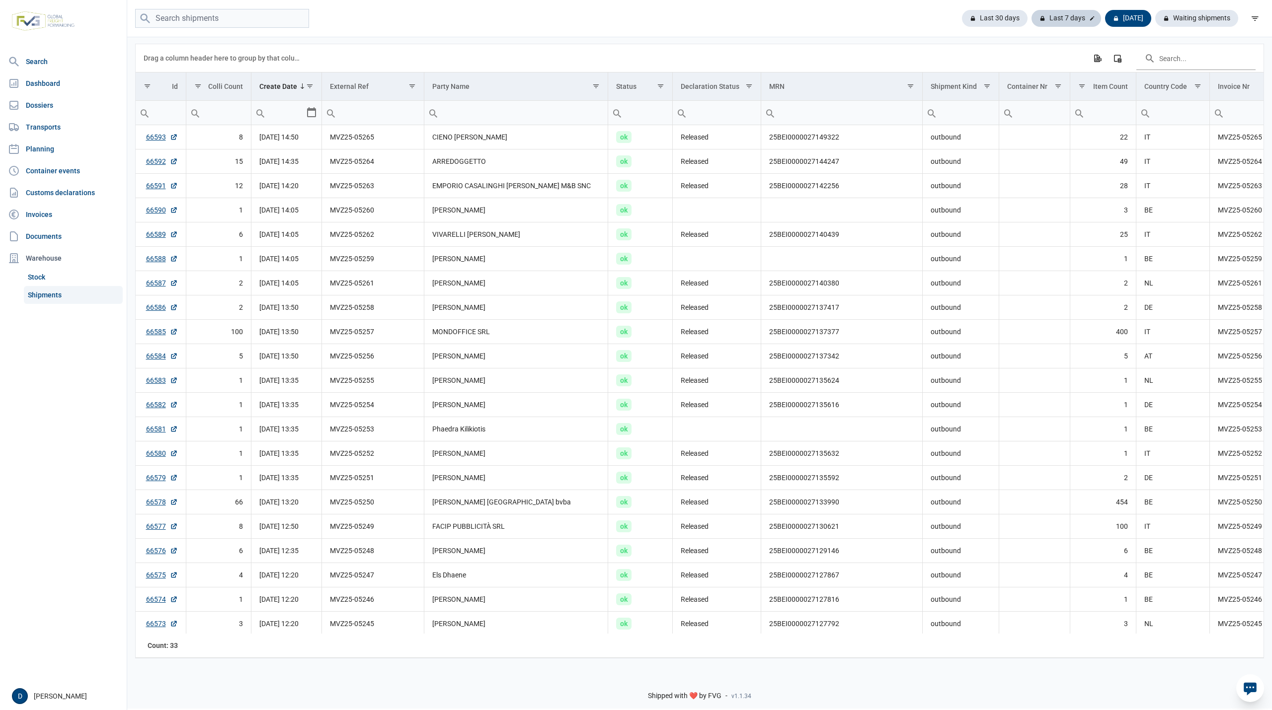
click at [1053, 15] on div "Last 7 days" at bounding box center [1066, 18] width 70 height 17
click at [1173, 18] on div "Waiting shipments" at bounding box center [1192, 18] width 91 height 17
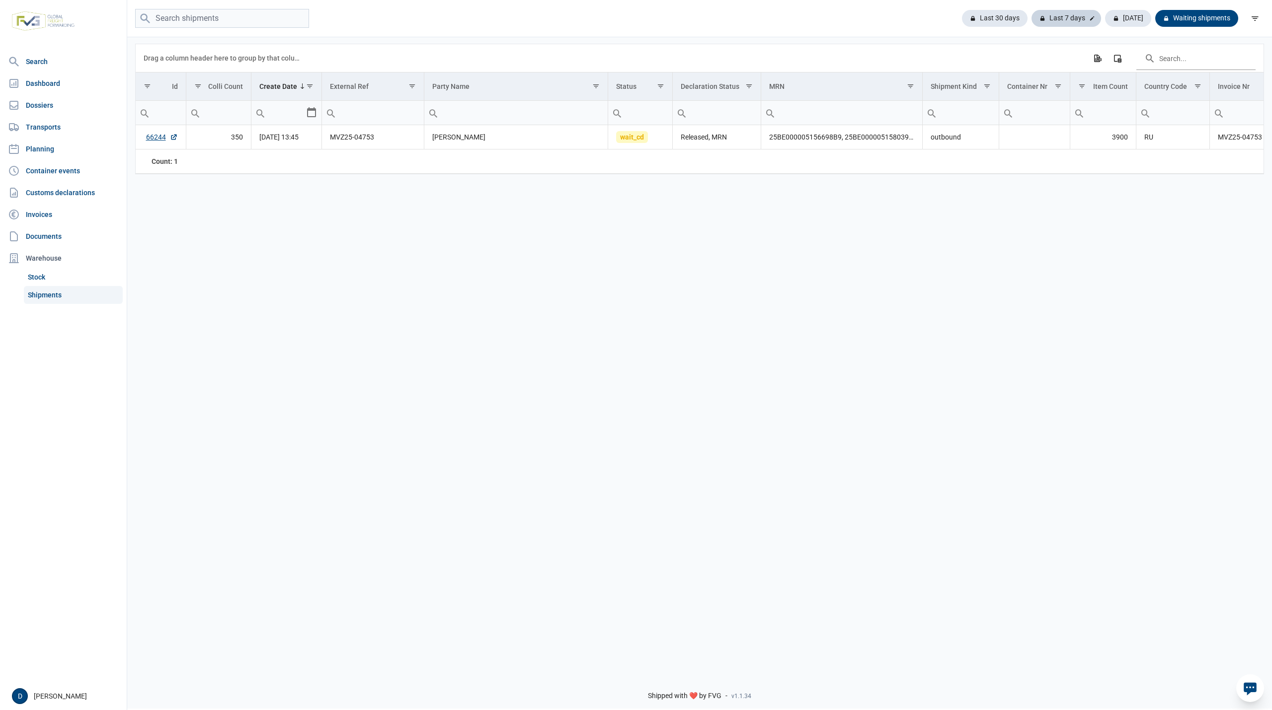
click at [1051, 19] on div "Last 7 days" at bounding box center [1066, 18] width 70 height 17
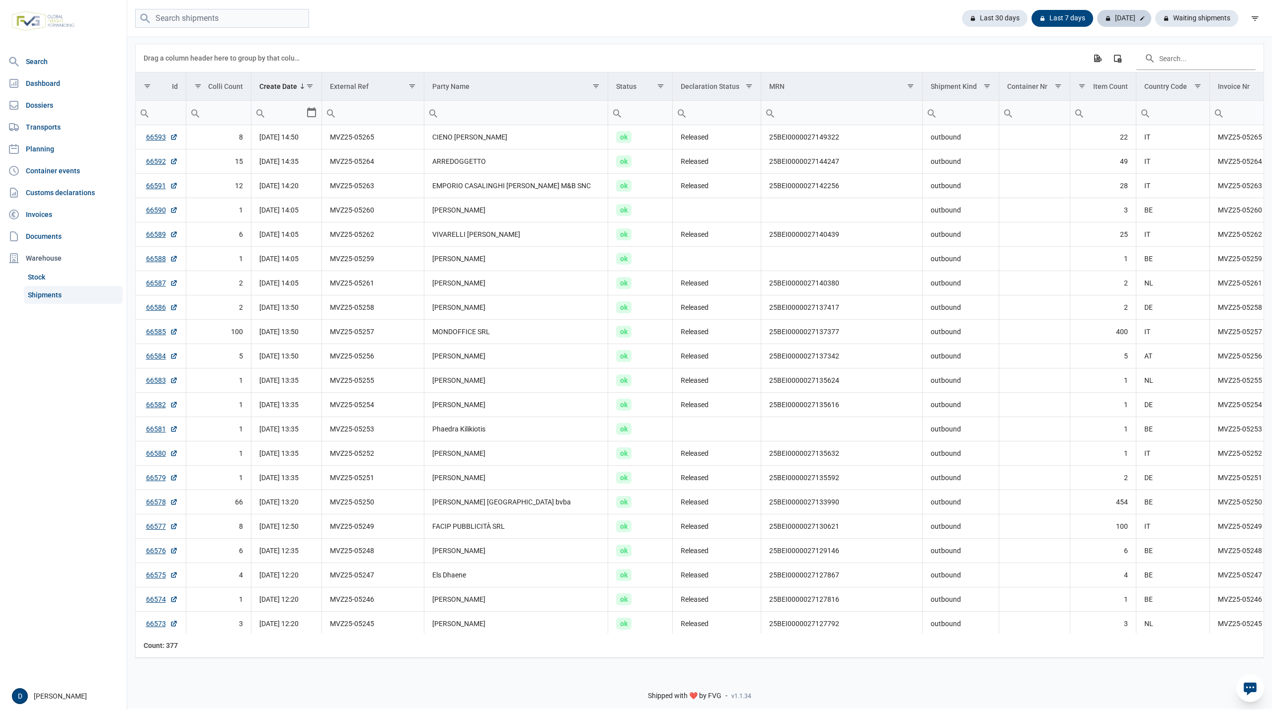
click at [1126, 16] on div "[DATE]" at bounding box center [1124, 18] width 54 height 17
click at [1181, 22] on div "Waiting shipments" at bounding box center [1192, 18] width 91 height 17
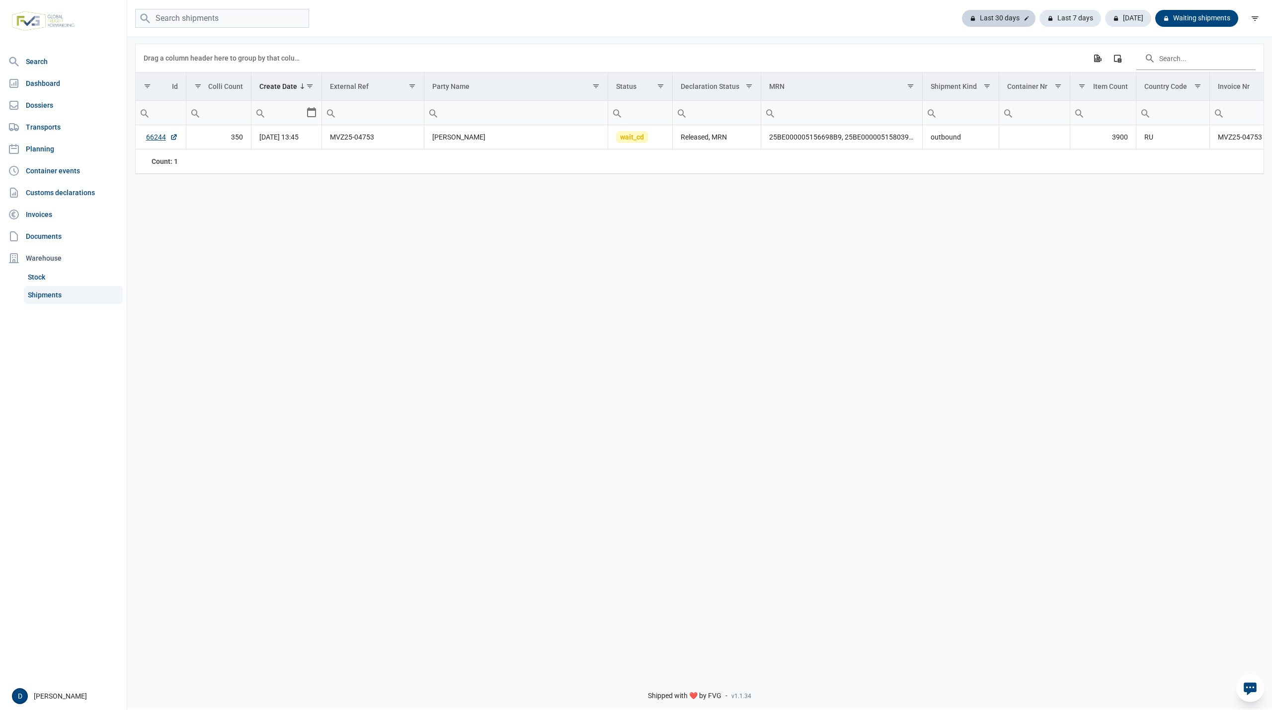
click at [987, 14] on div "Last 30 days" at bounding box center [999, 18] width 74 height 17
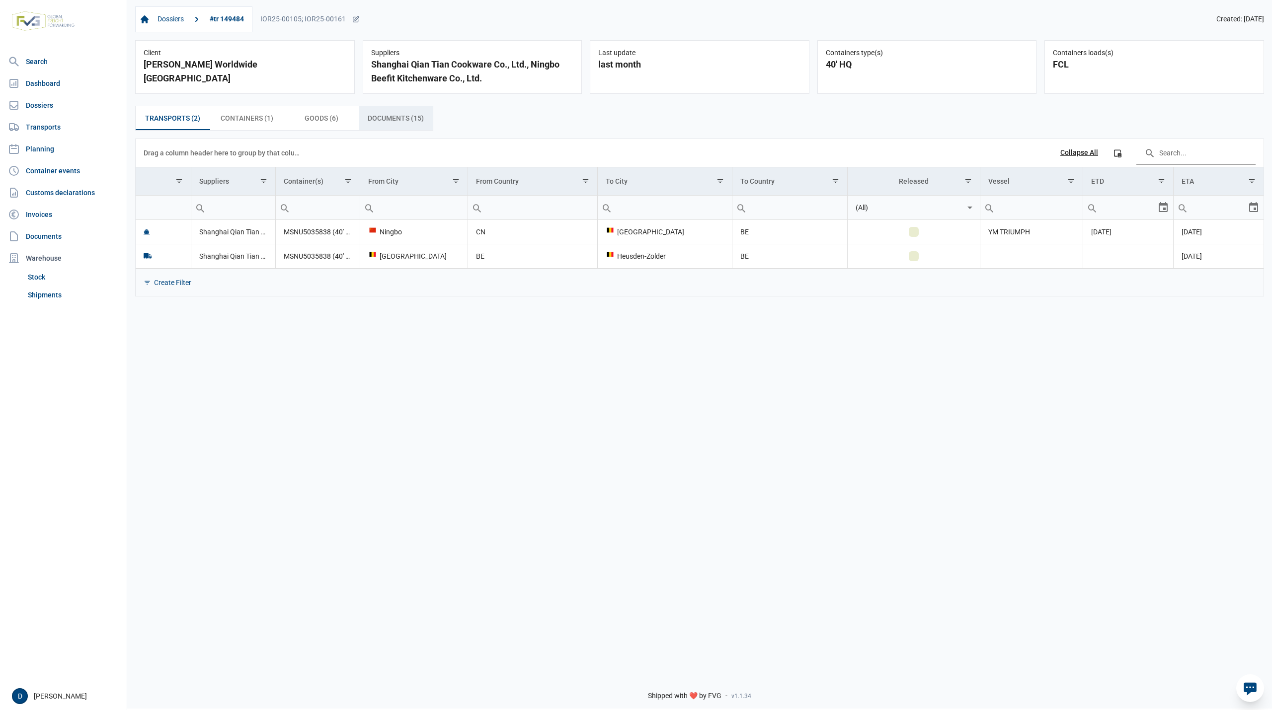
click at [400, 114] on span "Documents (15) Documents (15)" at bounding box center [396, 118] width 56 height 12
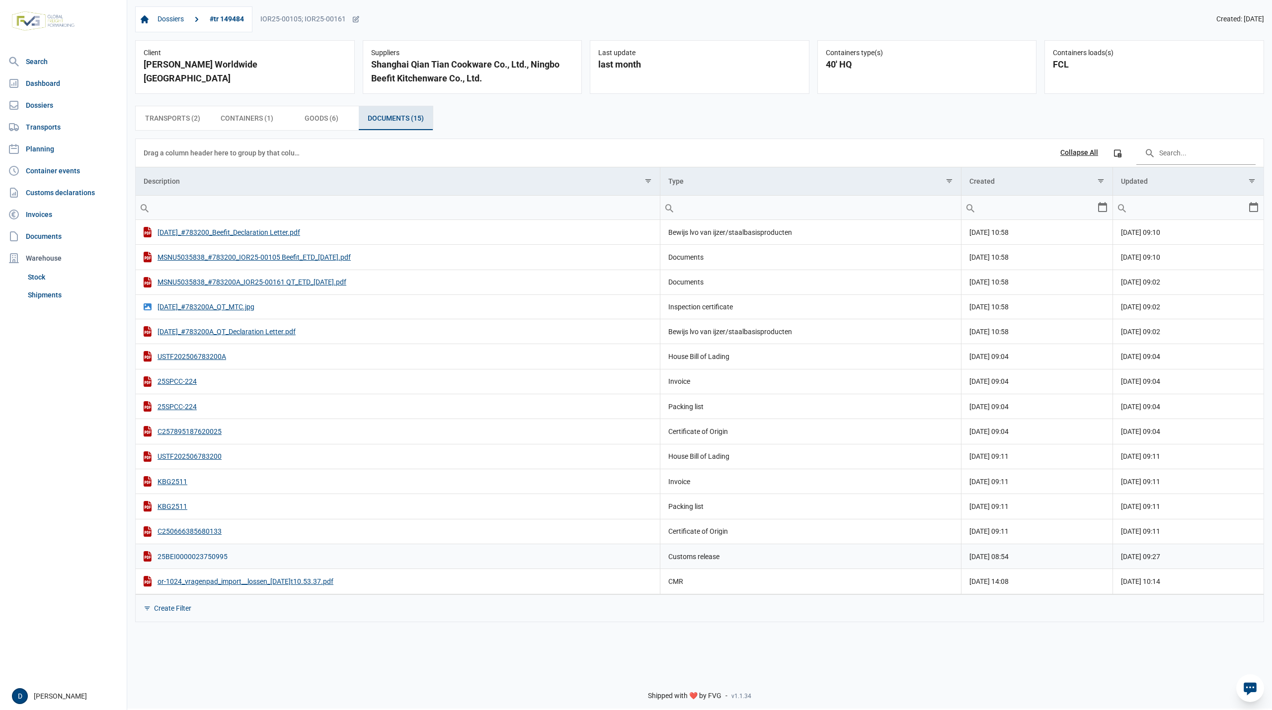
click at [197, 559] on div "25BEI0000023750995" at bounding box center [398, 556] width 508 height 10
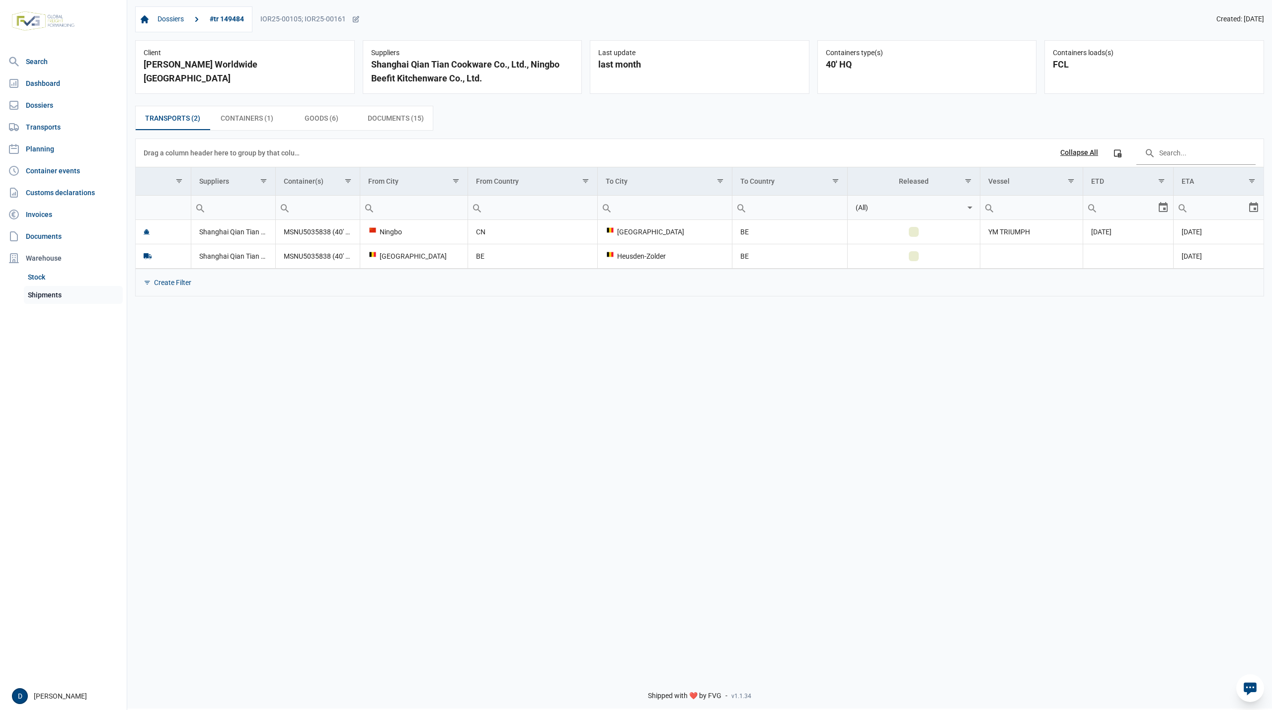
click at [48, 294] on link "Shipments" at bounding box center [73, 295] width 99 height 18
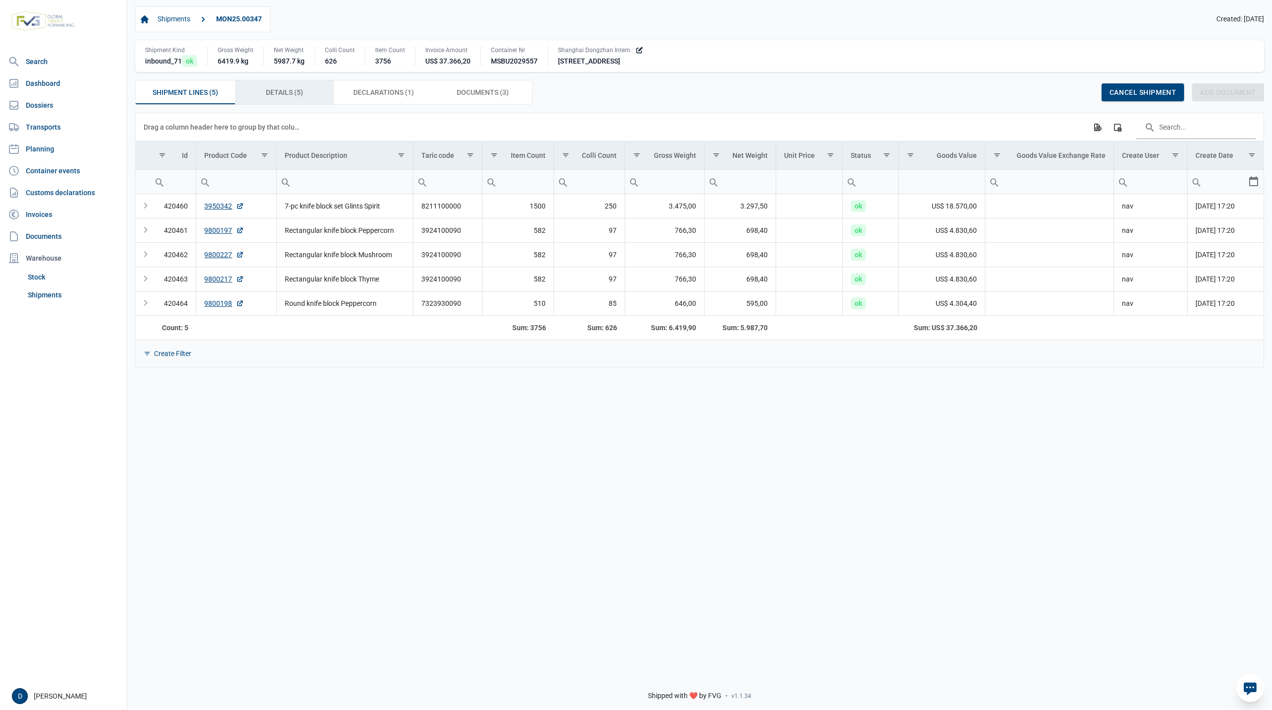
click at [297, 102] on div "Details (5) Details (5)" at bounding box center [284, 92] width 99 height 24
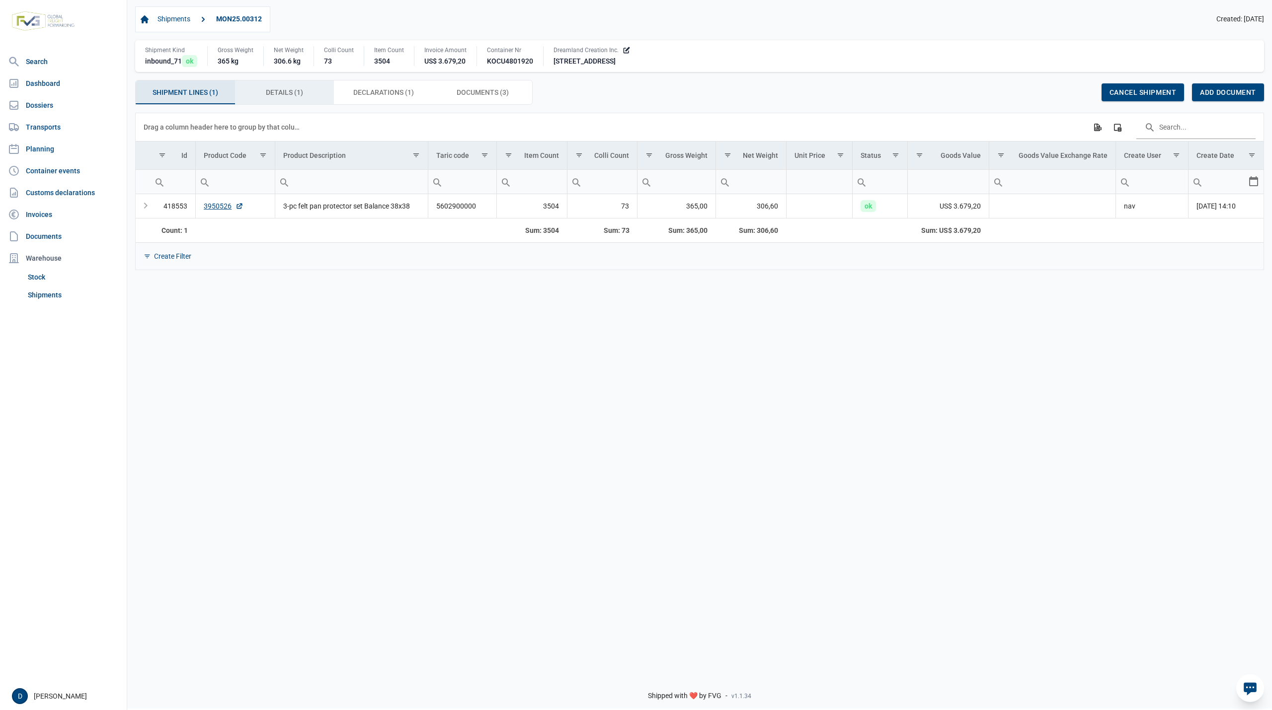
click at [273, 91] on span "Details (1) Details (1)" at bounding box center [284, 92] width 37 height 12
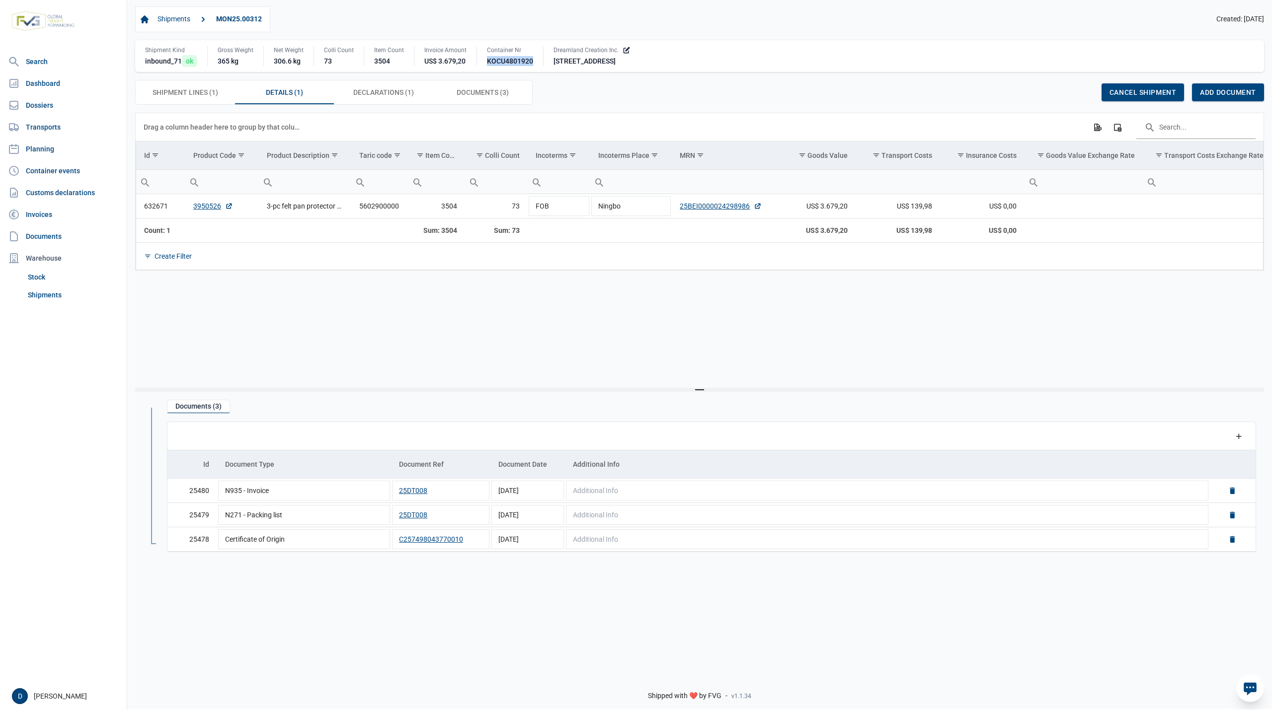
drag, startPoint x: 487, startPoint y: 64, endPoint x: 540, endPoint y: 65, distance: 53.7
click at [540, 65] on div "Container Nr KOCU4801920" at bounding box center [509, 56] width 67 height 20
copy div "KOCU4801920"
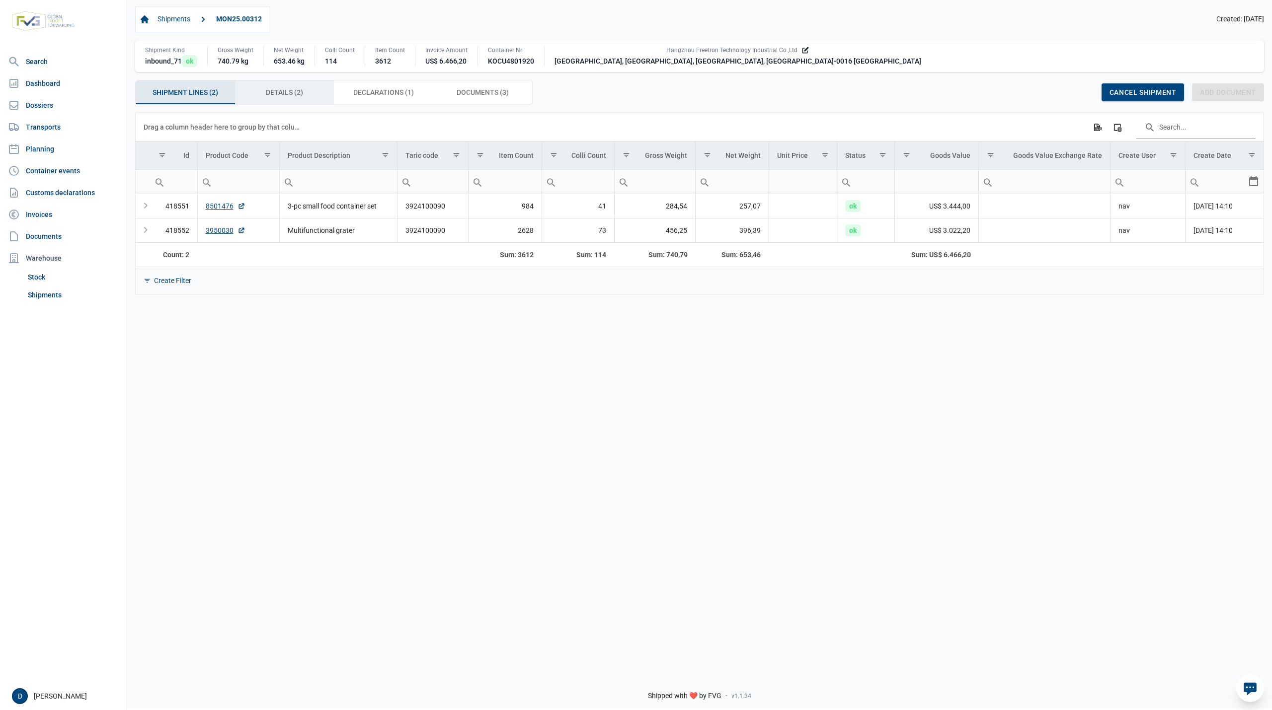
click at [297, 93] on span "Details (2) Details (2)" at bounding box center [284, 92] width 37 height 12
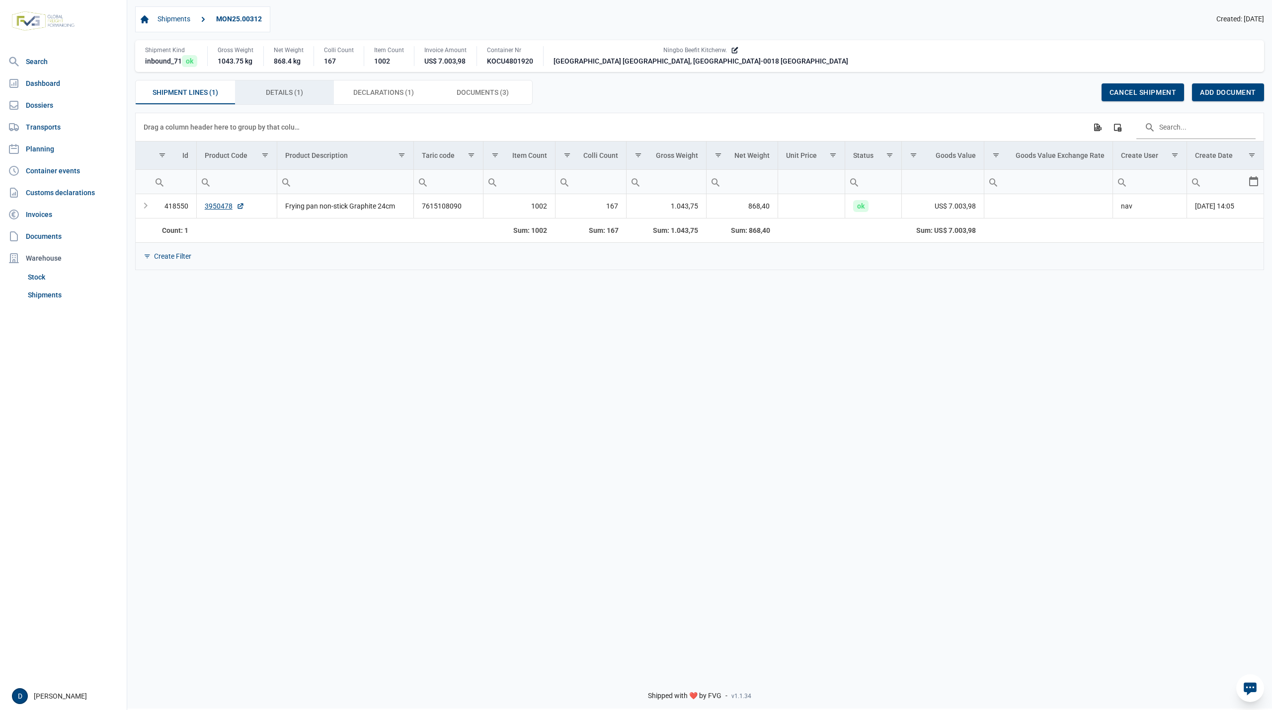
click at [302, 94] on span "Details (1) Details (1)" at bounding box center [284, 92] width 37 height 12
click at [284, 95] on span "Details (1) Details (1)" at bounding box center [284, 92] width 37 height 12
click at [294, 94] on span "Details (1) Details (1)" at bounding box center [284, 92] width 37 height 12
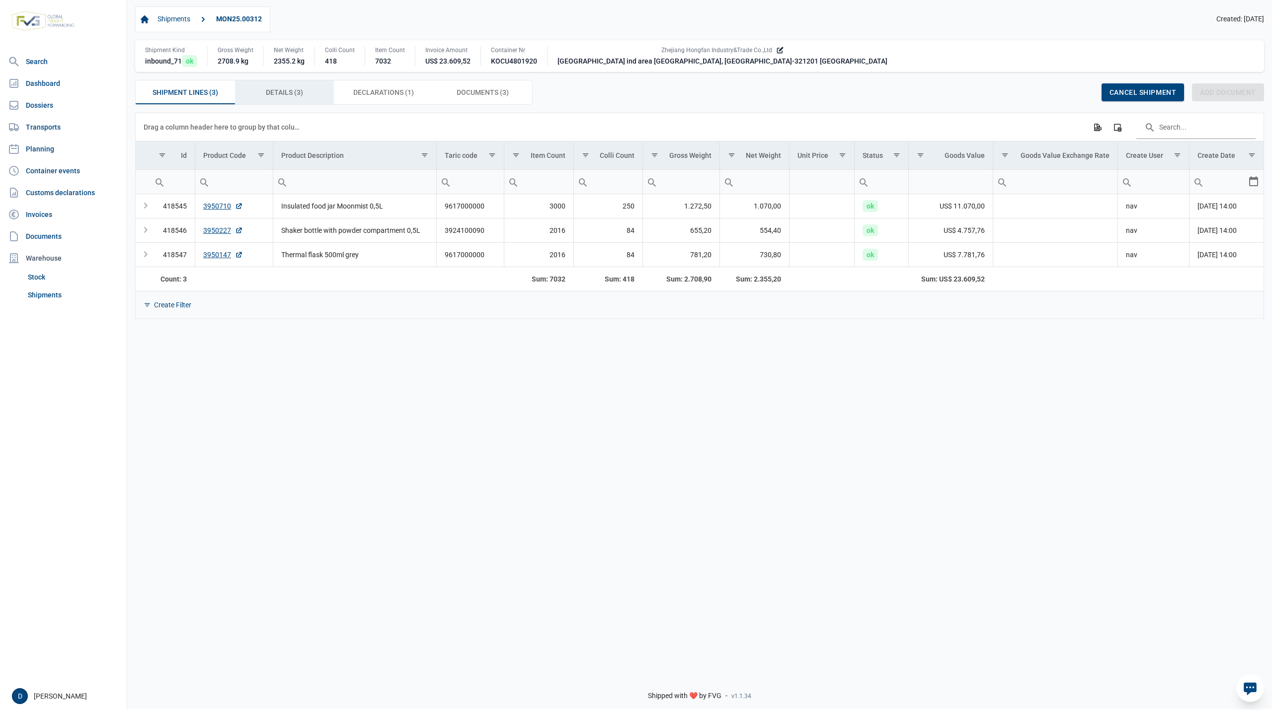
click at [279, 92] on span "Details (3) Details (3)" at bounding box center [284, 92] width 37 height 12
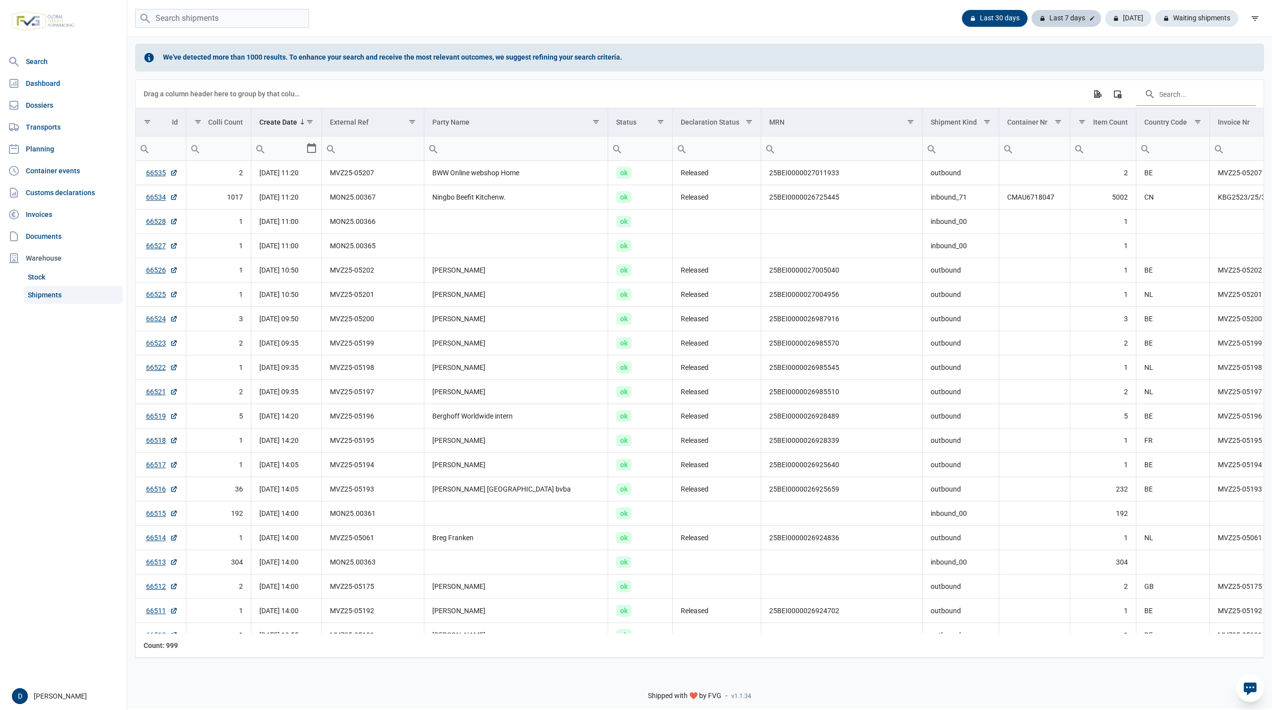
click at [1075, 18] on div "Last 7 days" at bounding box center [1066, 18] width 70 height 17
